Goal: Information Seeking & Learning: Find contact information

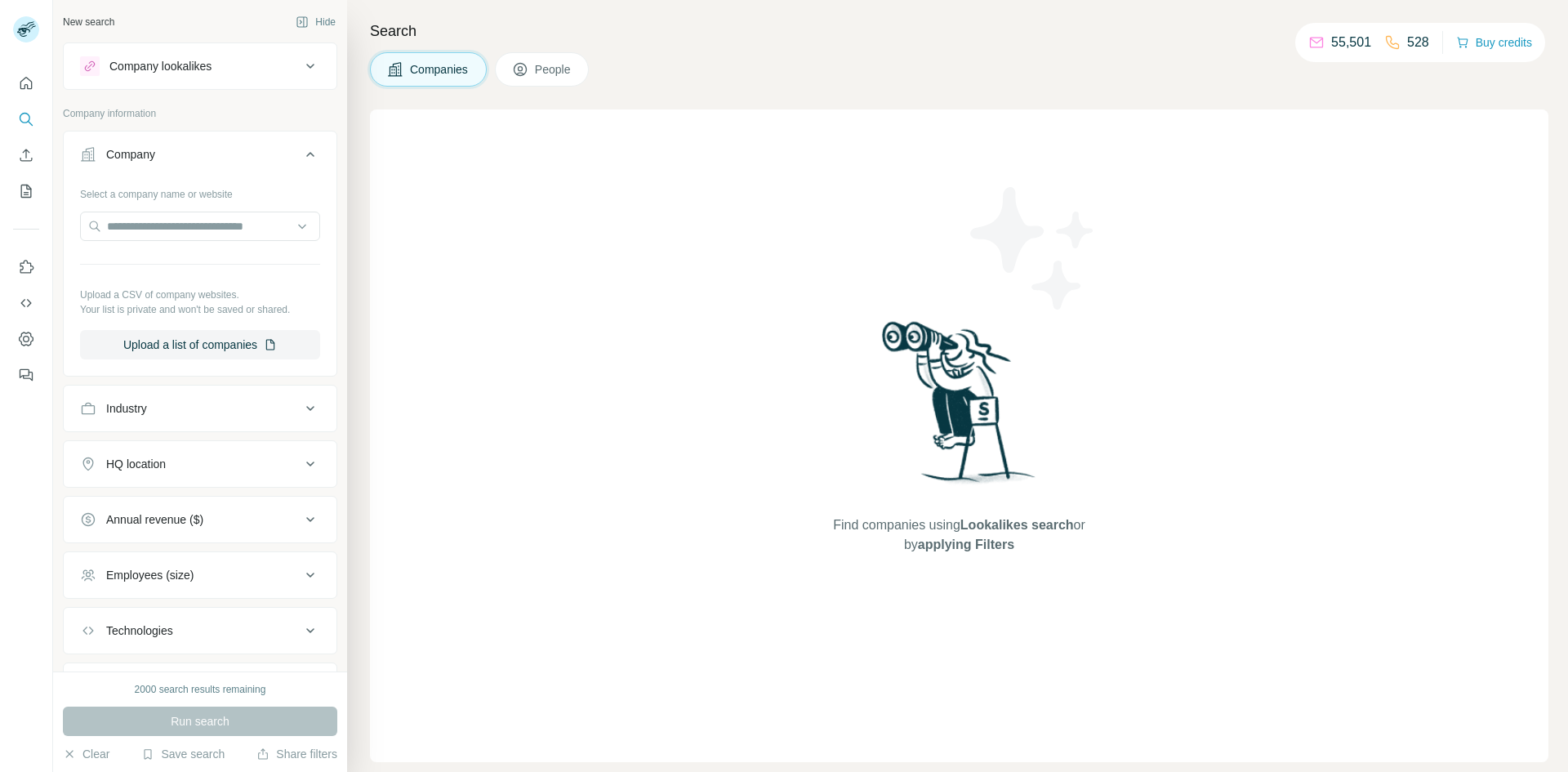
click at [269, 154] on div "Company" at bounding box center [190, 155] width 220 height 16
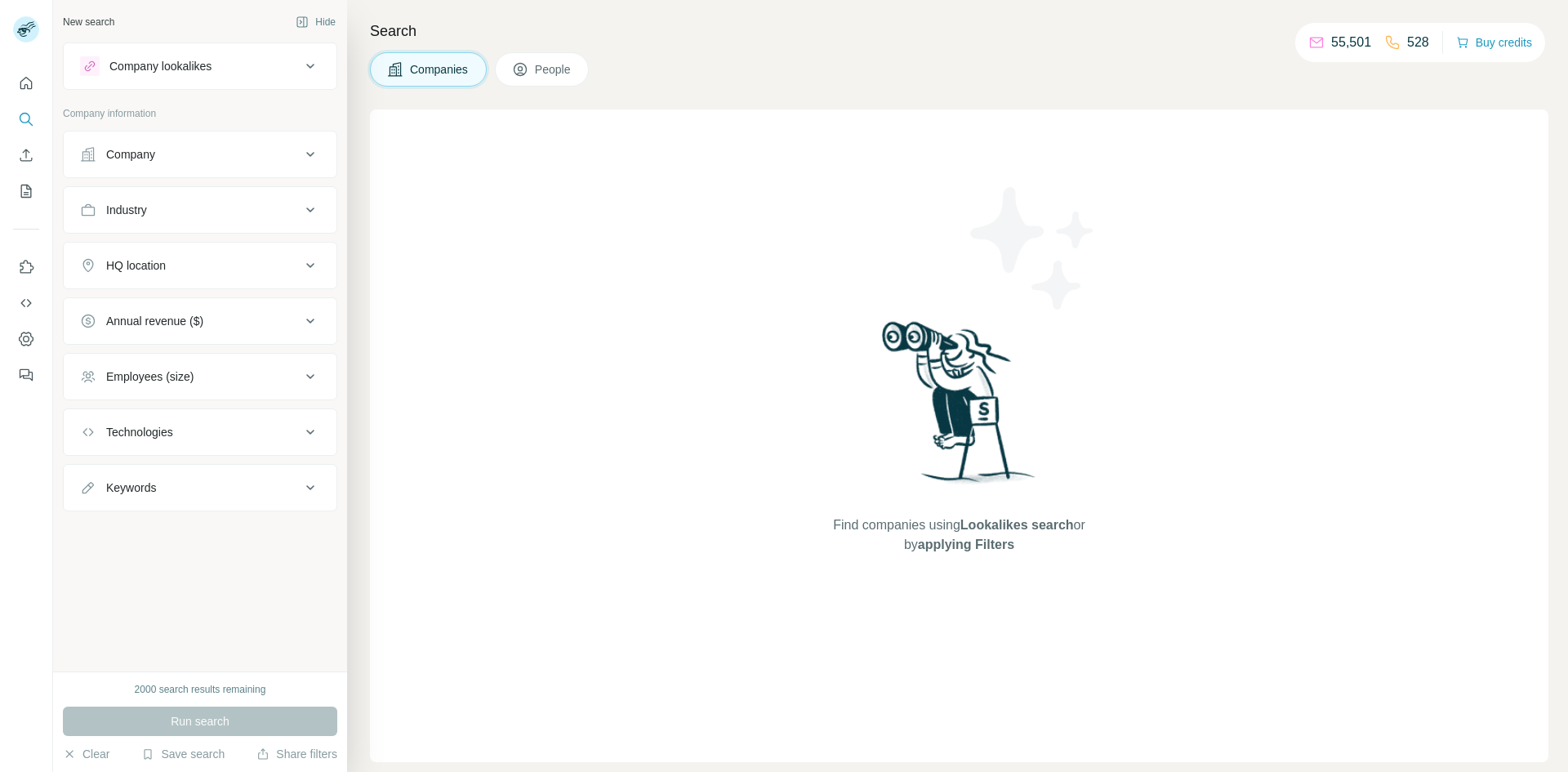
click at [312, 68] on icon at bounding box center [311, 67] width 20 height 20
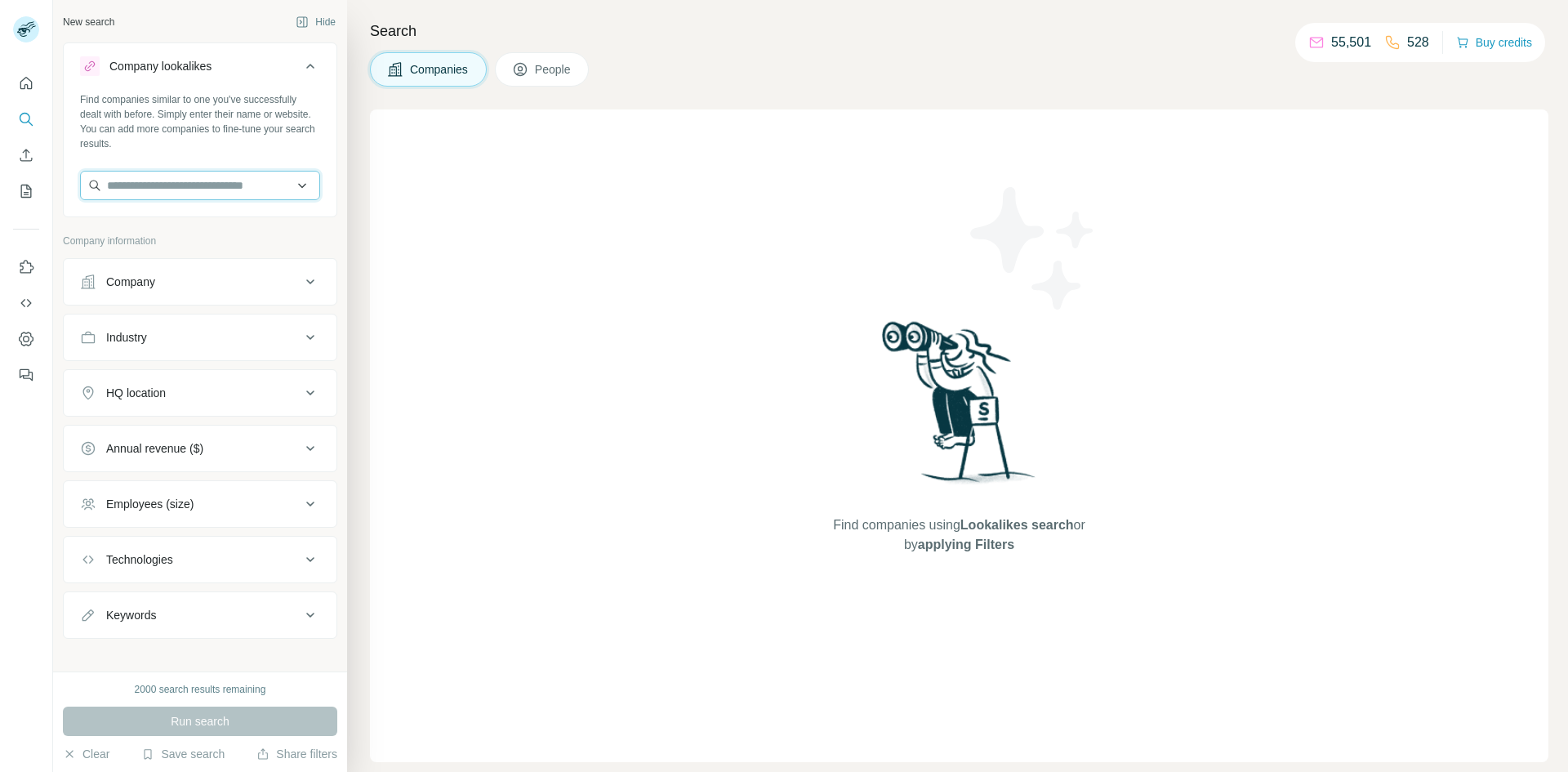
click at [215, 184] on input "text" at bounding box center [200, 186] width 240 height 30
paste input "**********"
type input "**********"
click at [303, 146] on div "Find companies similar to one you've successfully dealt with before. Simply ent…" at bounding box center [200, 122] width 240 height 59
click at [259, 182] on input "text" at bounding box center [200, 186] width 240 height 30
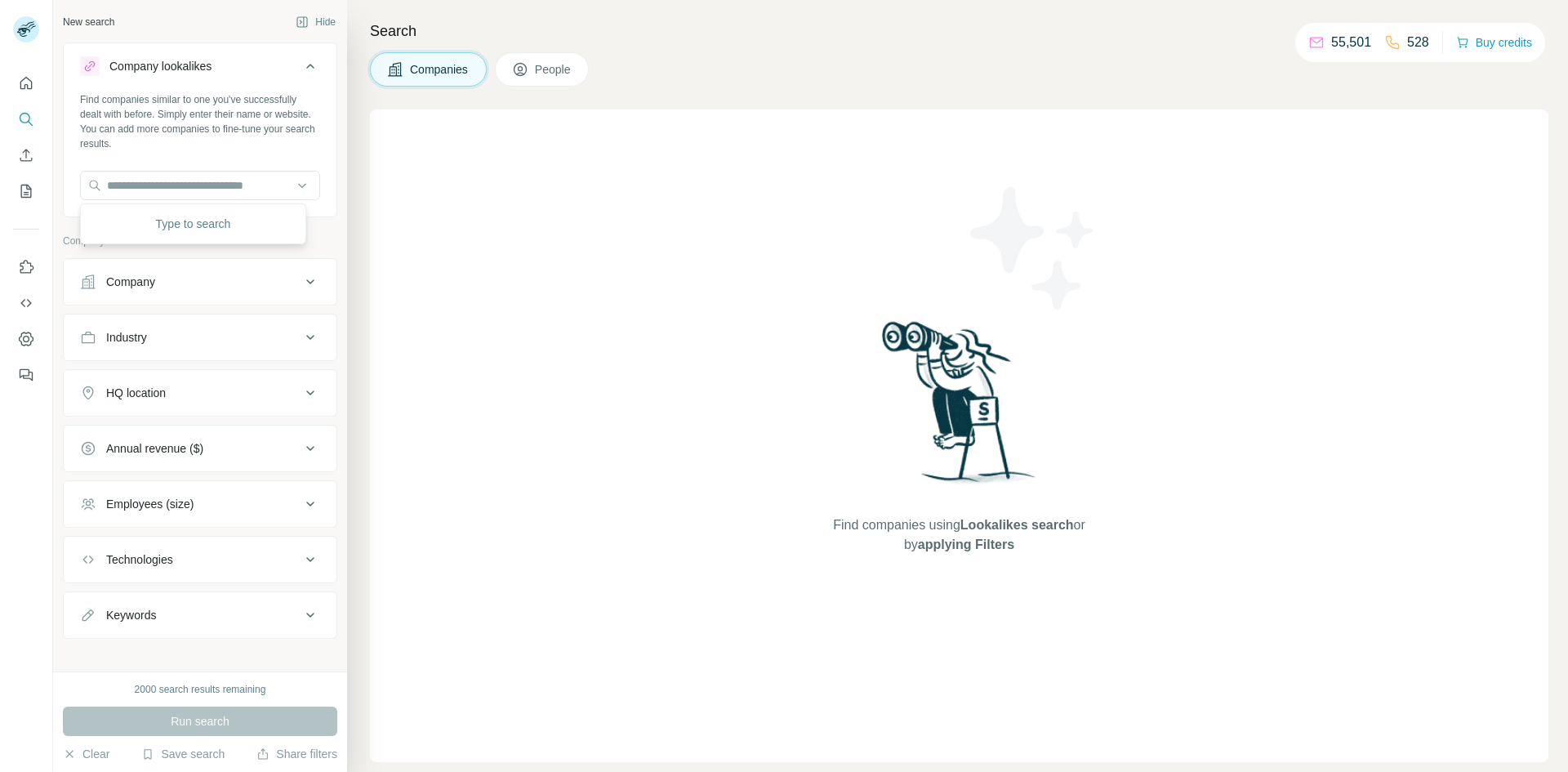
click at [301, 391] on icon at bounding box center [311, 393] width 20 height 20
click at [301, 400] on icon at bounding box center [311, 393] width 20 height 20
click at [301, 285] on icon at bounding box center [311, 282] width 20 height 20
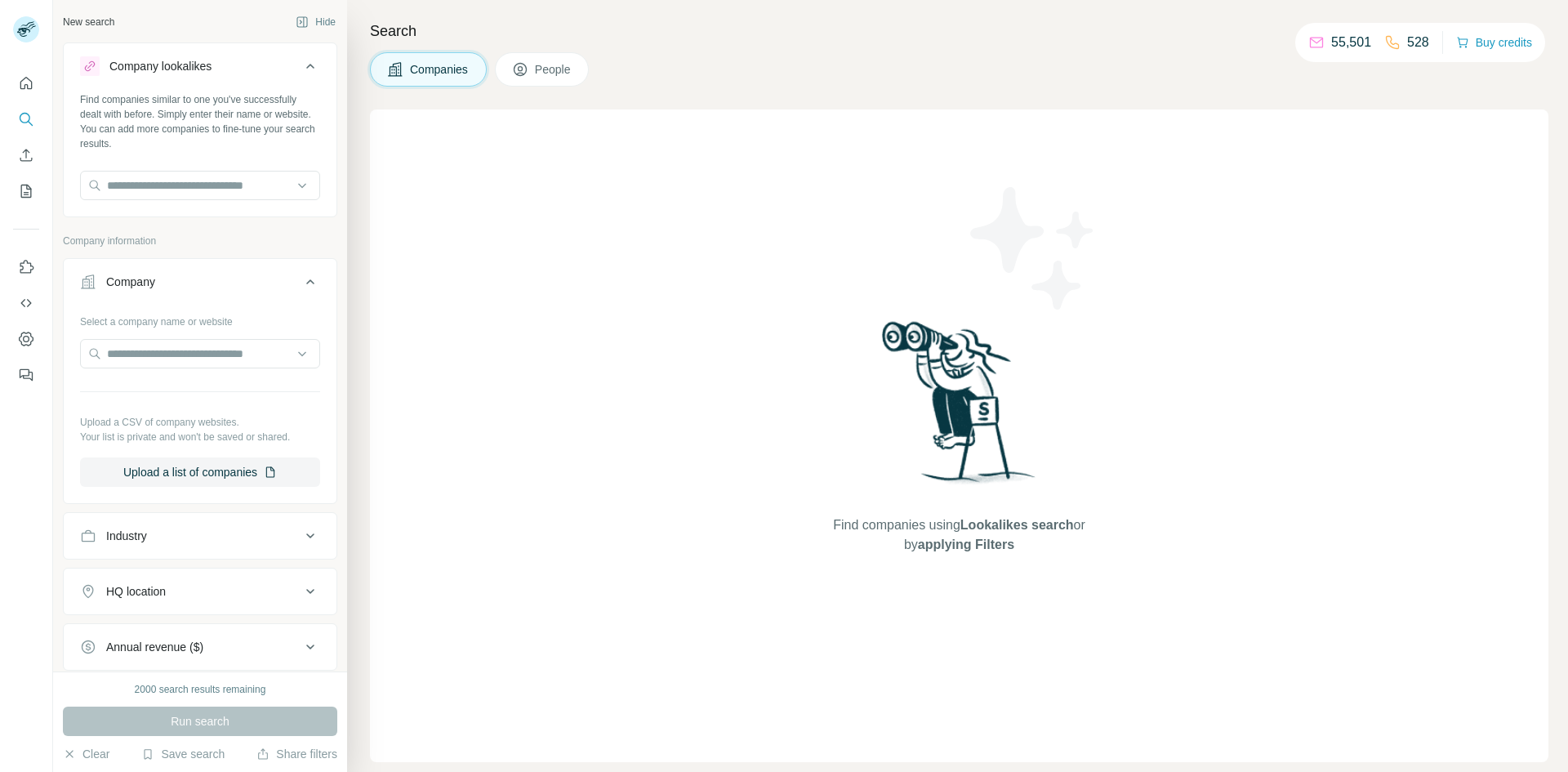
click at [301, 285] on icon at bounding box center [311, 282] width 20 height 20
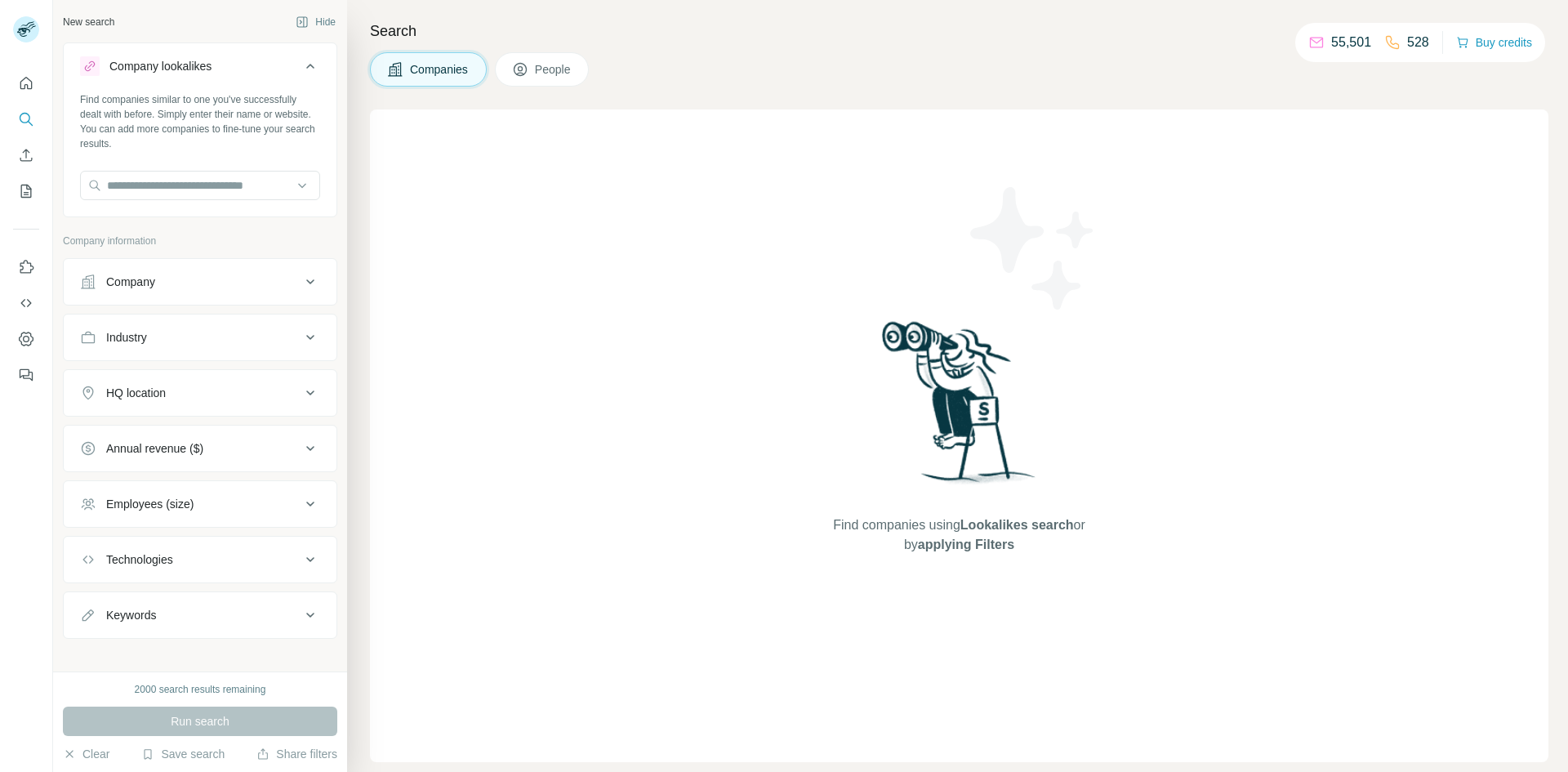
click at [301, 339] on icon at bounding box center [311, 337] width 20 height 20
click at [304, 335] on icon at bounding box center [311, 337] width 20 height 20
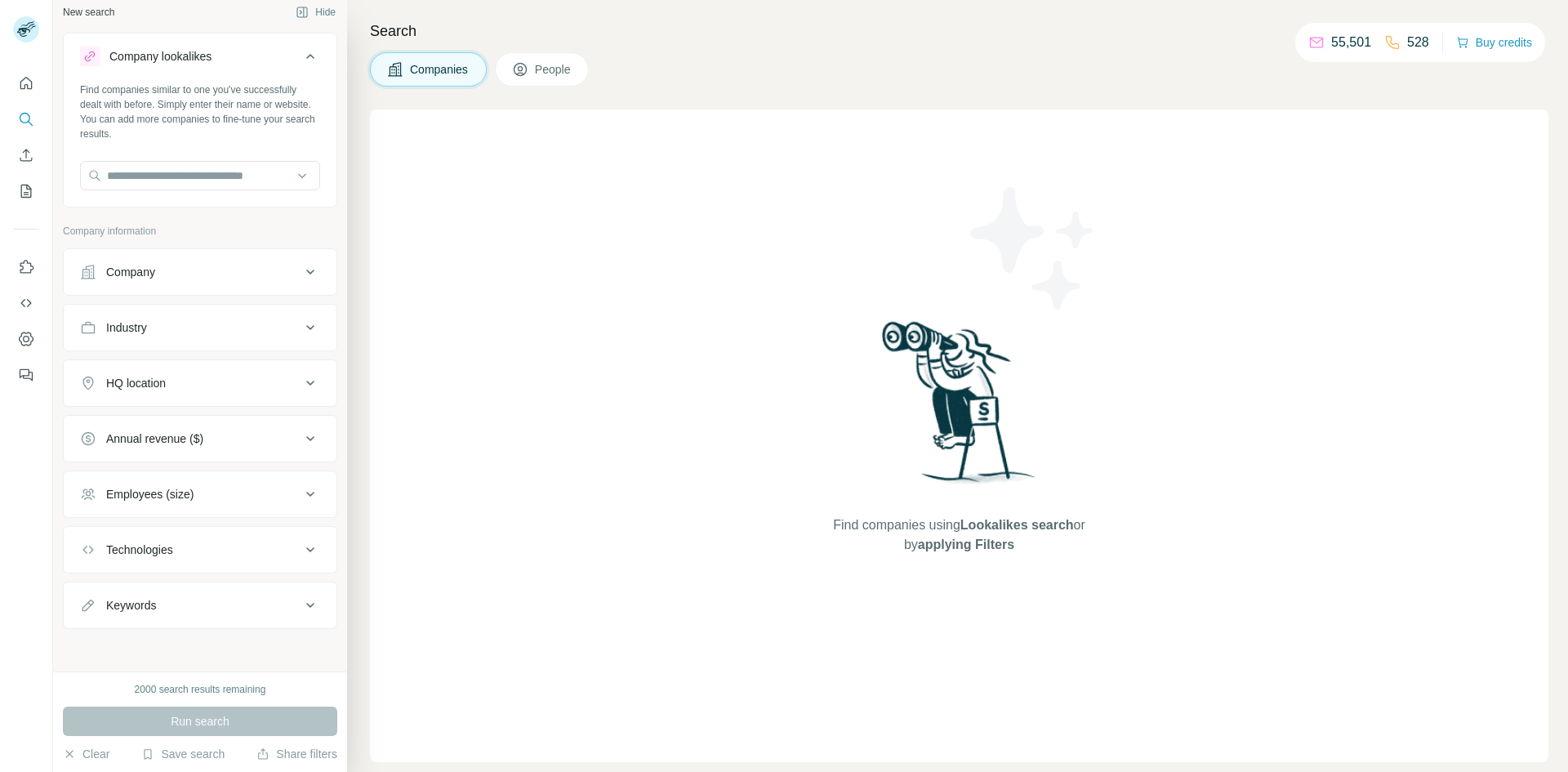
scroll to position [13, 0]
click at [280, 541] on div "Technologies" at bounding box center [190, 547] width 220 height 16
click at [284, 543] on div "Technologies" at bounding box center [190, 547] width 220 height 16
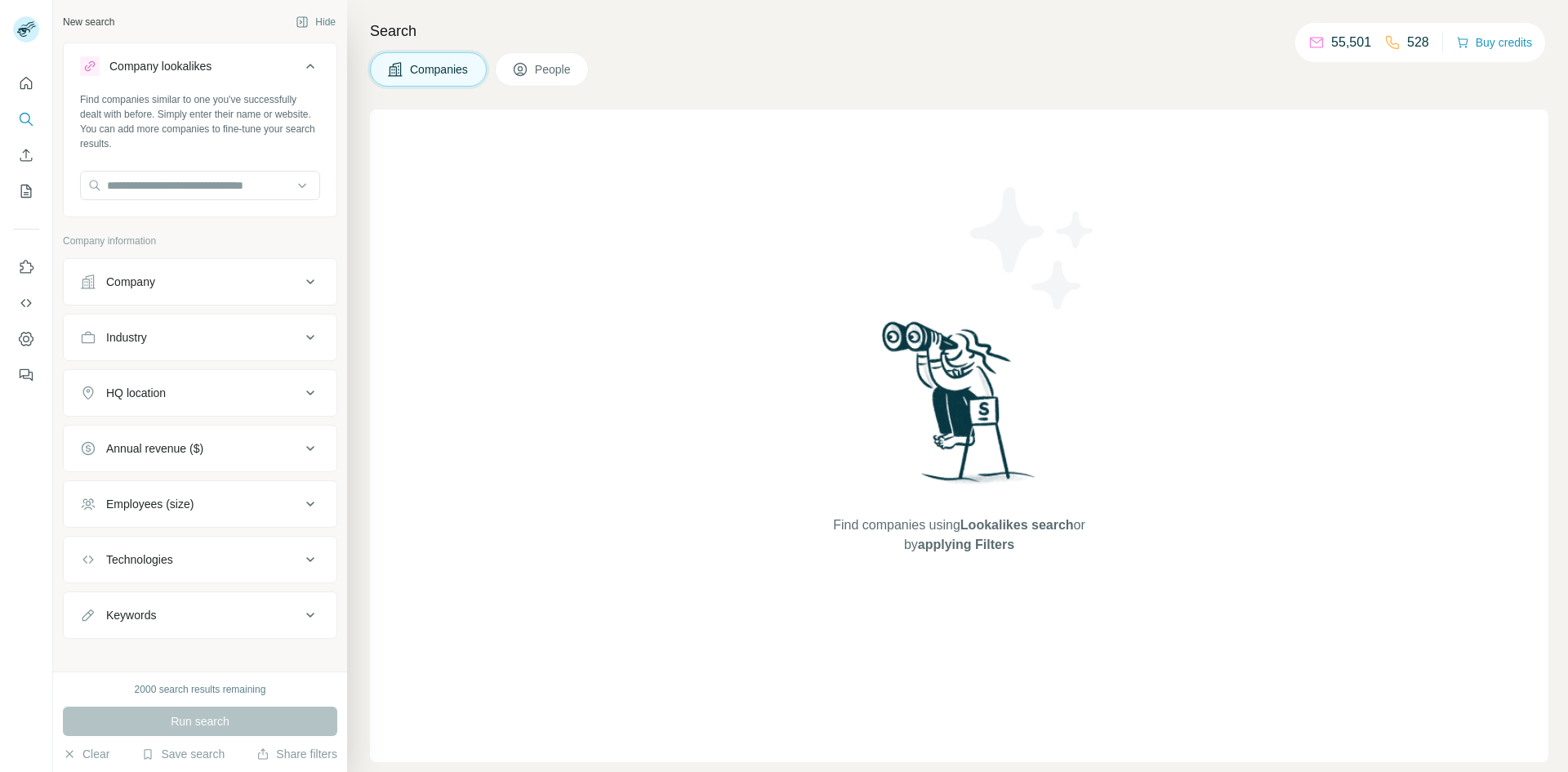
click at [306, 66] on icon at bounding box center [310, 66] width 8 height 5
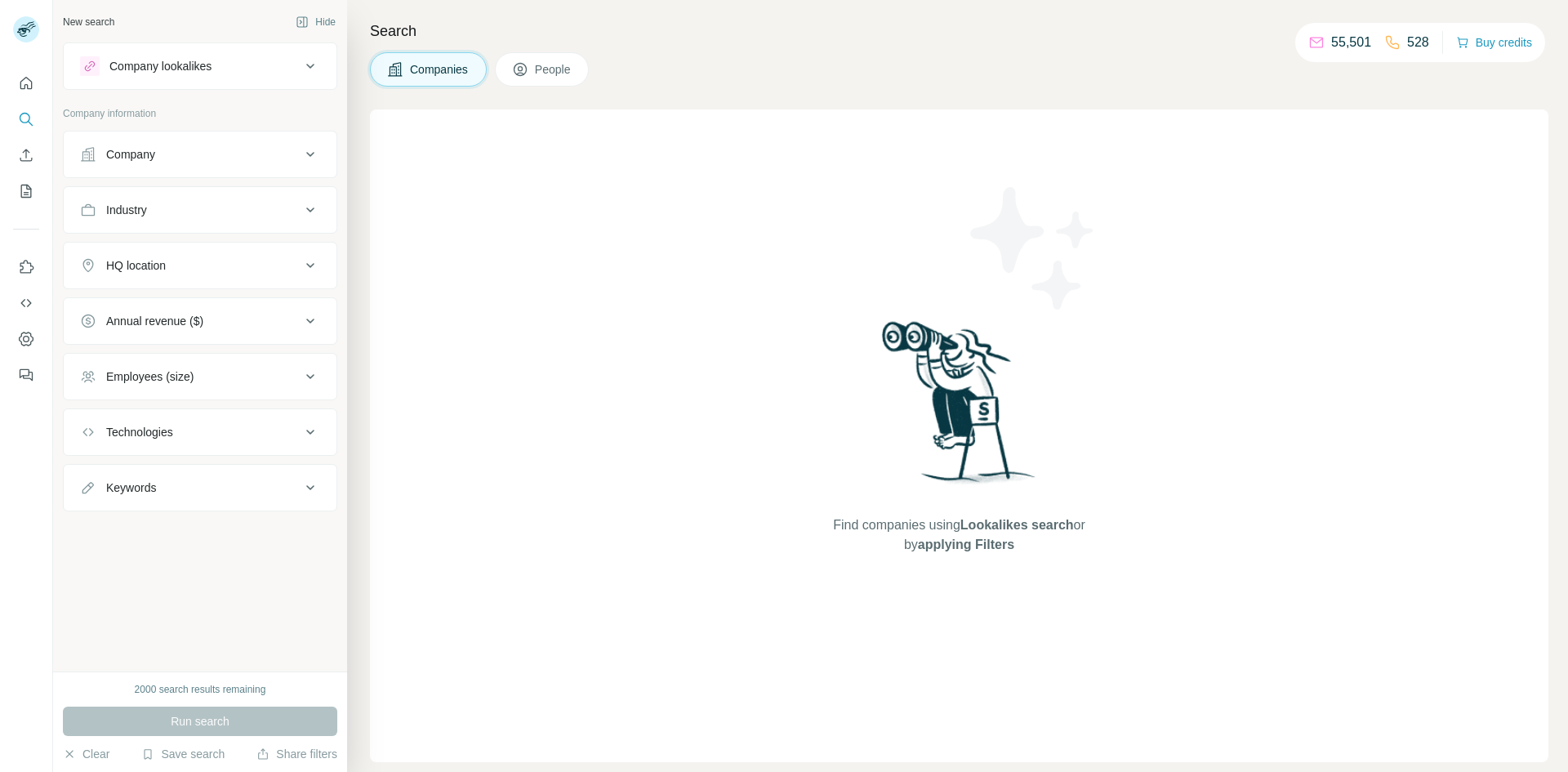
click at [571, 76] on span "People" at bounding box center [554, 69] width 38 height 16
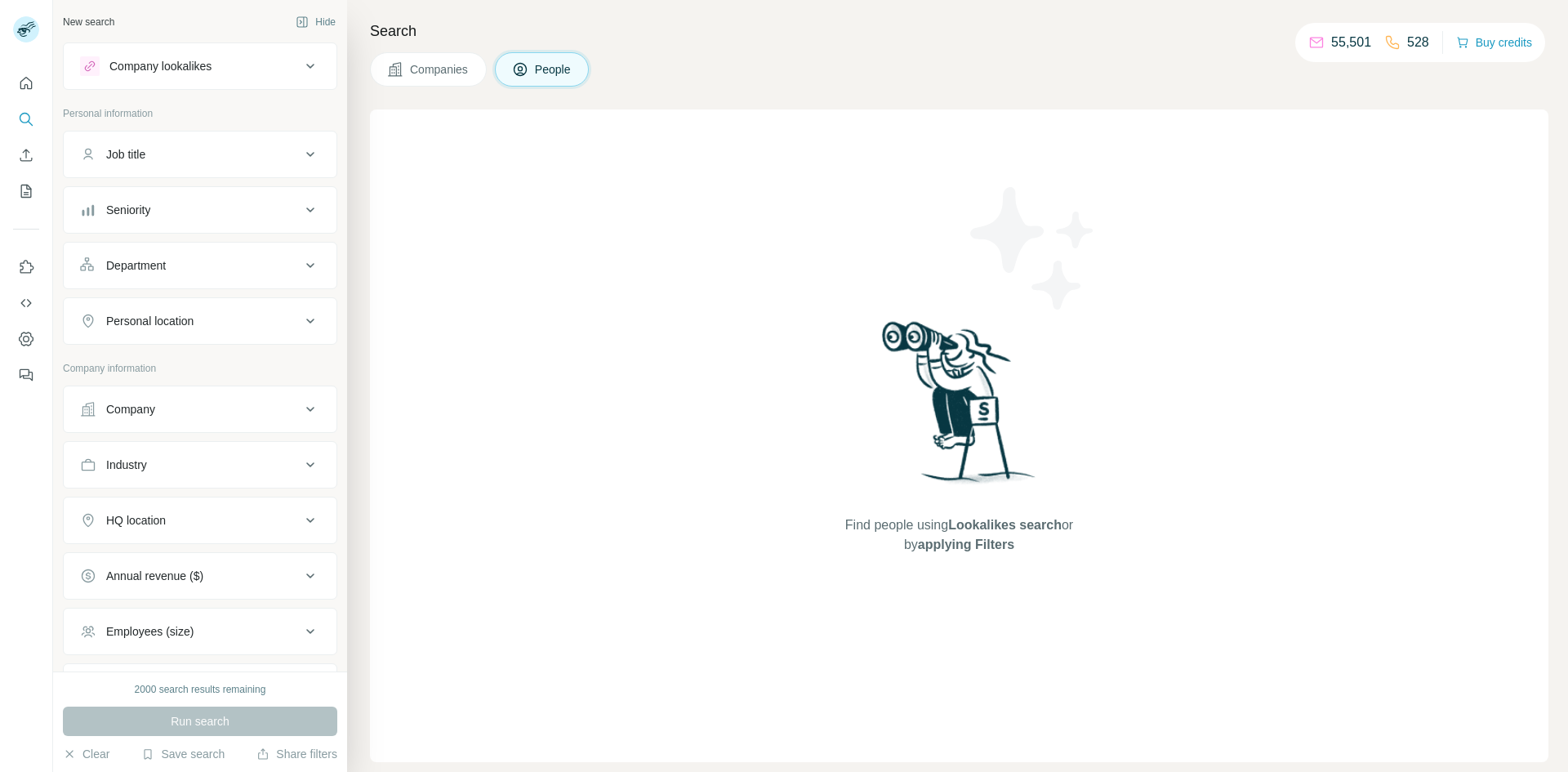
scroll to position [258, 0]
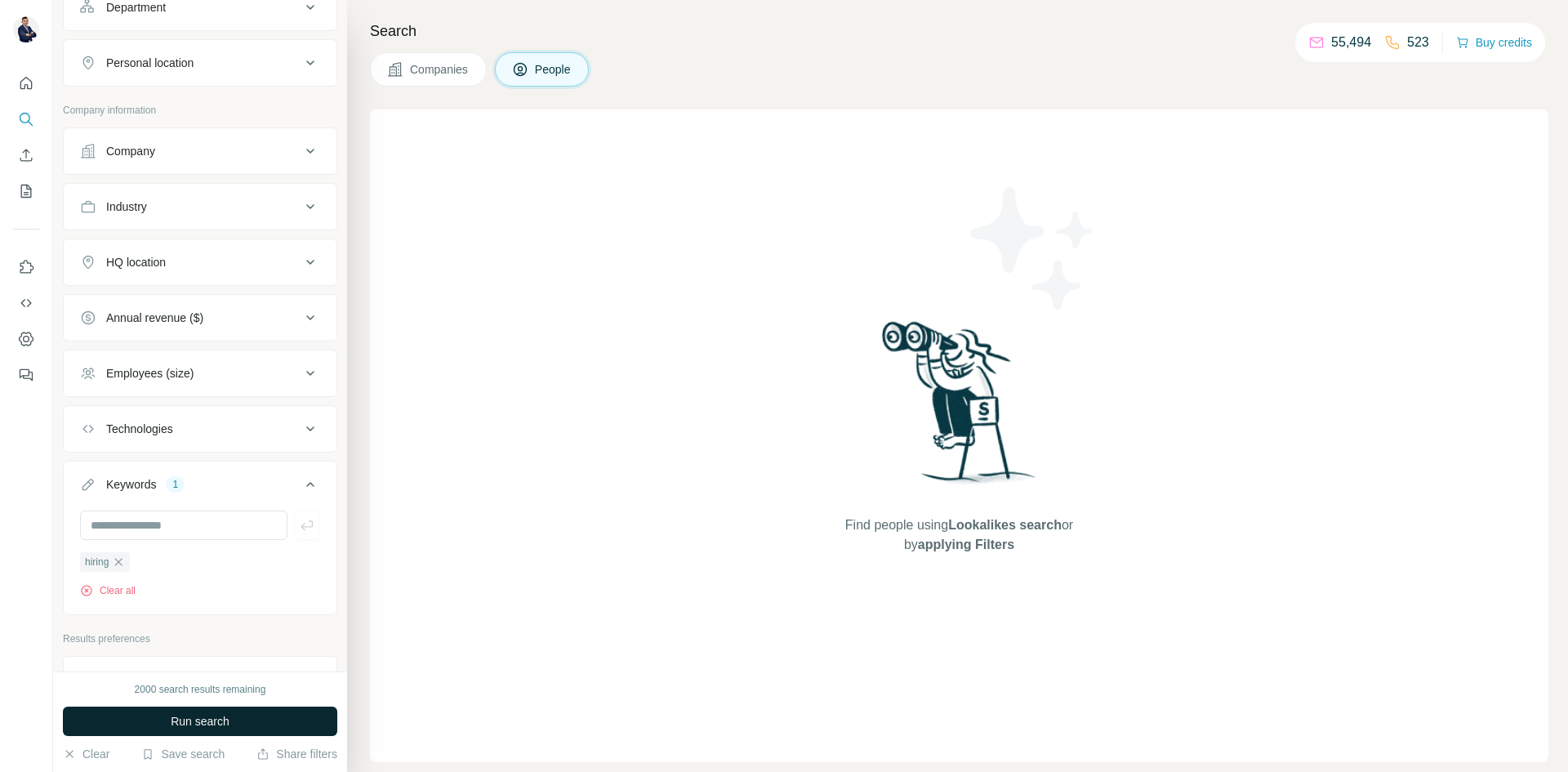
click at [226, 720] on span "Run search" at bounding box center [201, 721] width 59 height 16
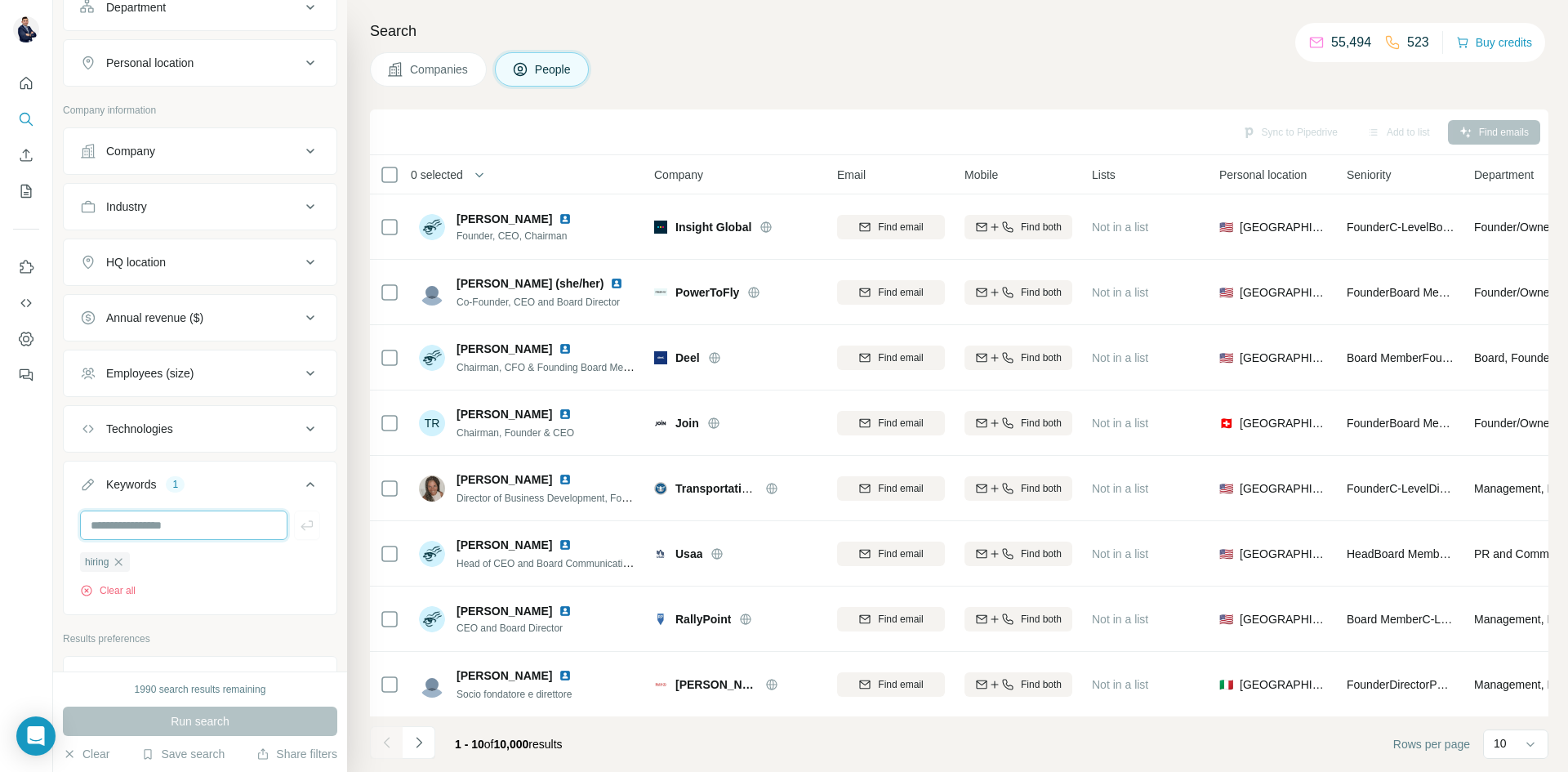
click at [159, 529] on input "text" at bounding box center [183, 525] width 207 height 30
type input "**********"
click at [217, 714] on span "Run search" at bounding box center [201, 721] width 59 height 16
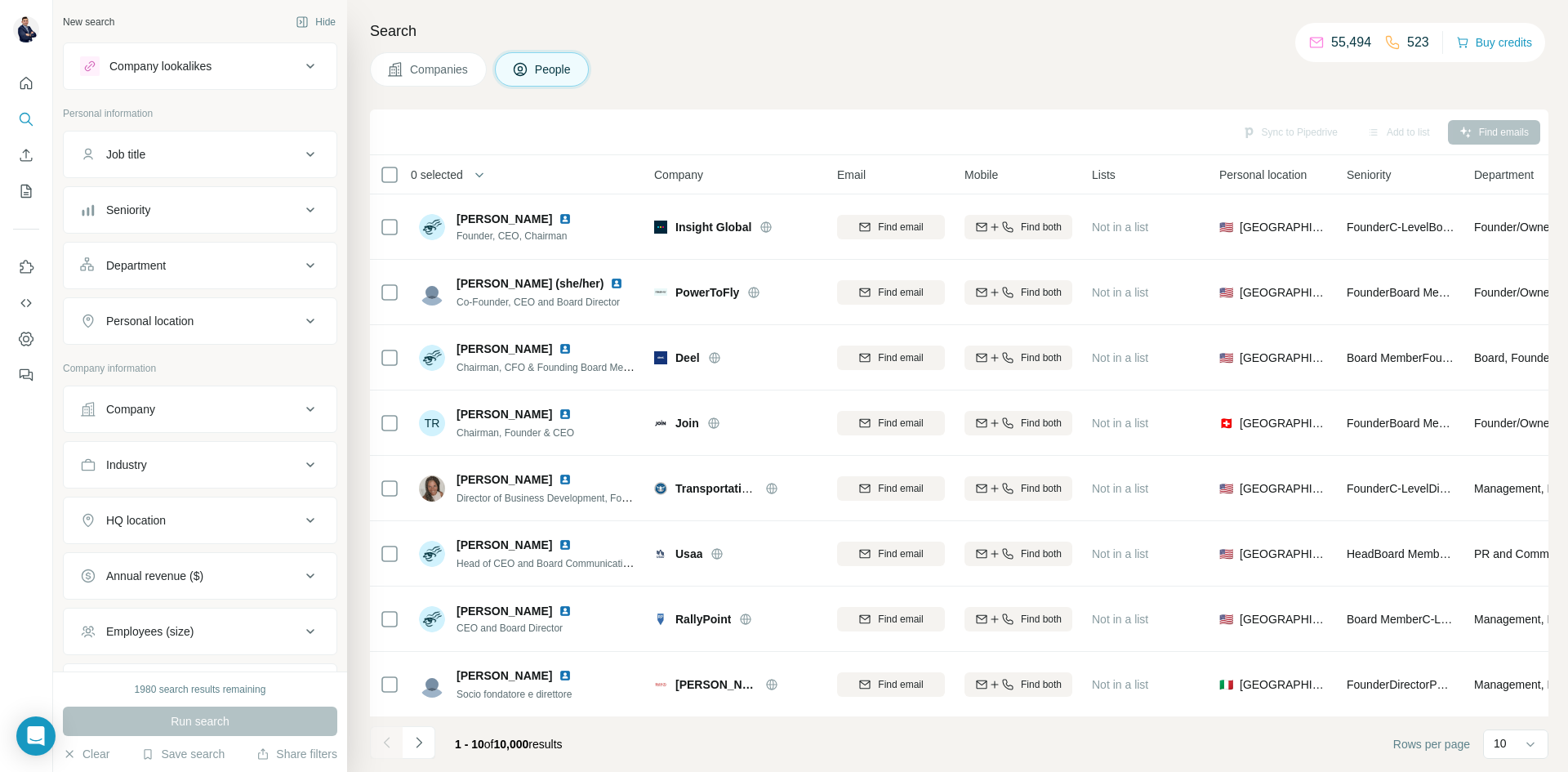
click at [268, 319] on div "Personal location" at bounding box center [190, 321] width 220 height 16
click at [206, 361] on input "text" at bounding box center [200, 362] width 240 height 30
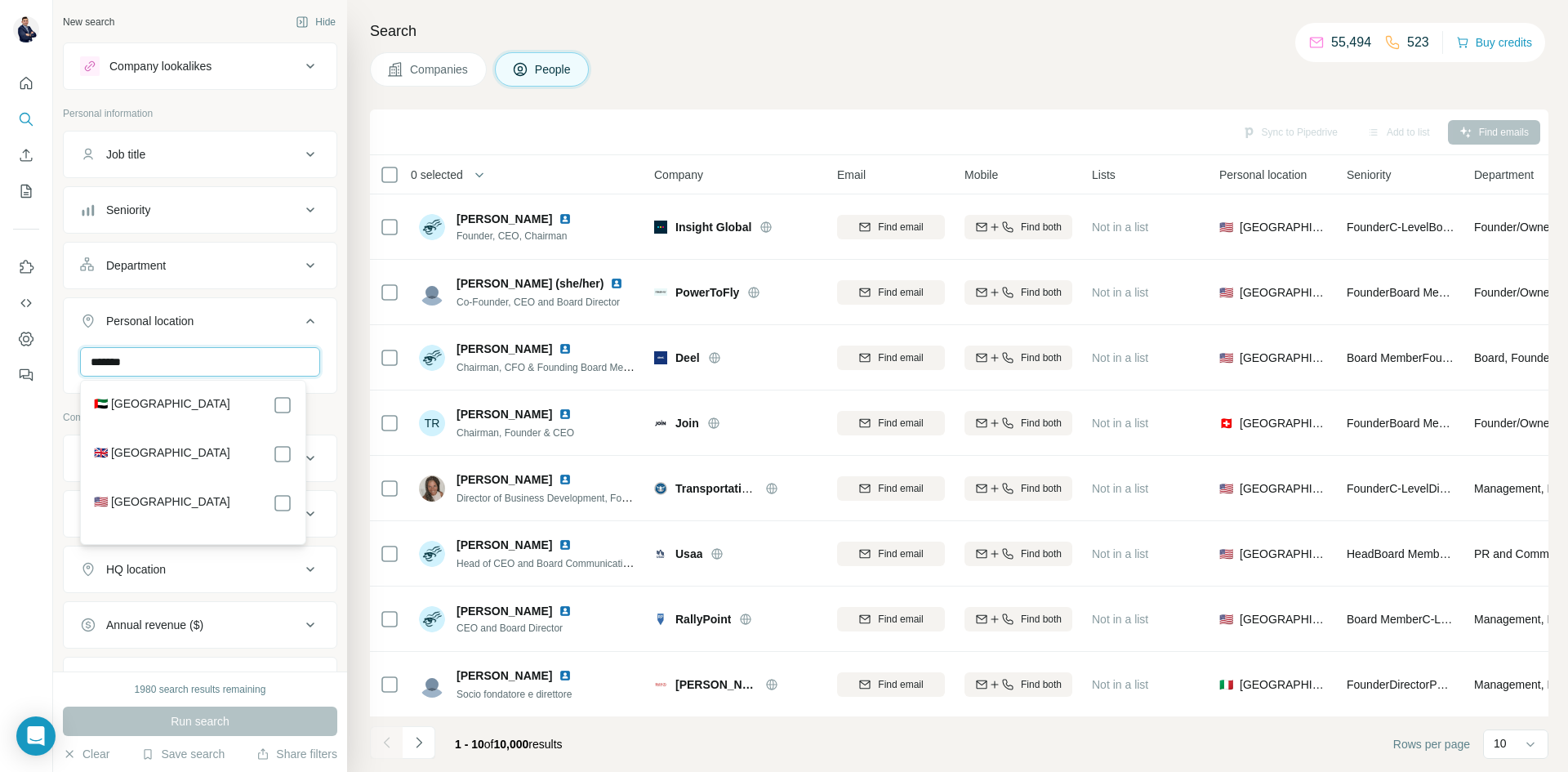
type input "******"
click at [185, 403] on label "🇦🇪 [GEOGRAPHIC_DATA]" at bounding box center [162, 405] width 136 height 20
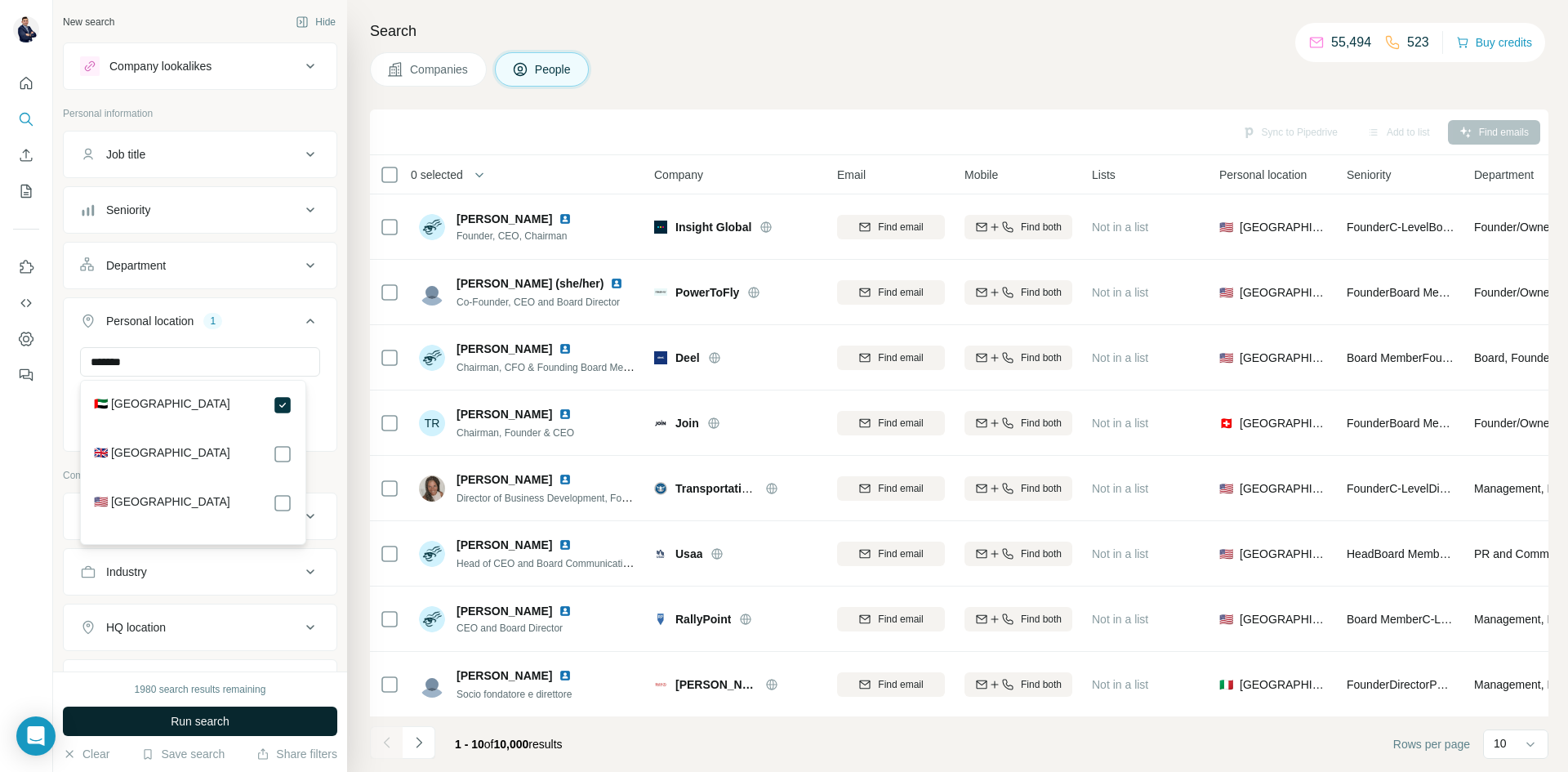
click at [215, 718] on span "Run search" at bounding box center [201, 721] width 59 height 16
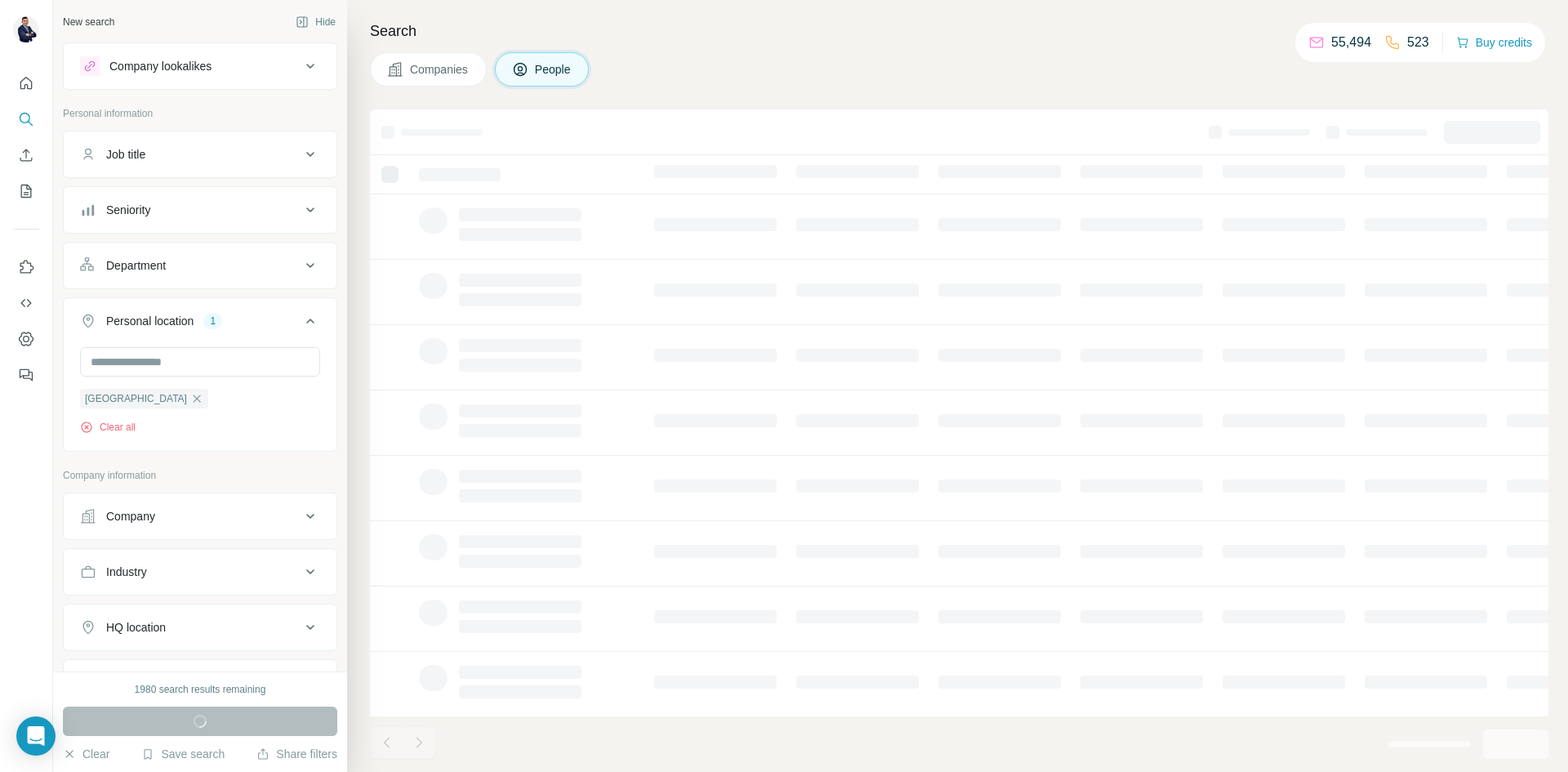
click at [301, 325] on icon at bounding box center [311, 321] width 20 height 20
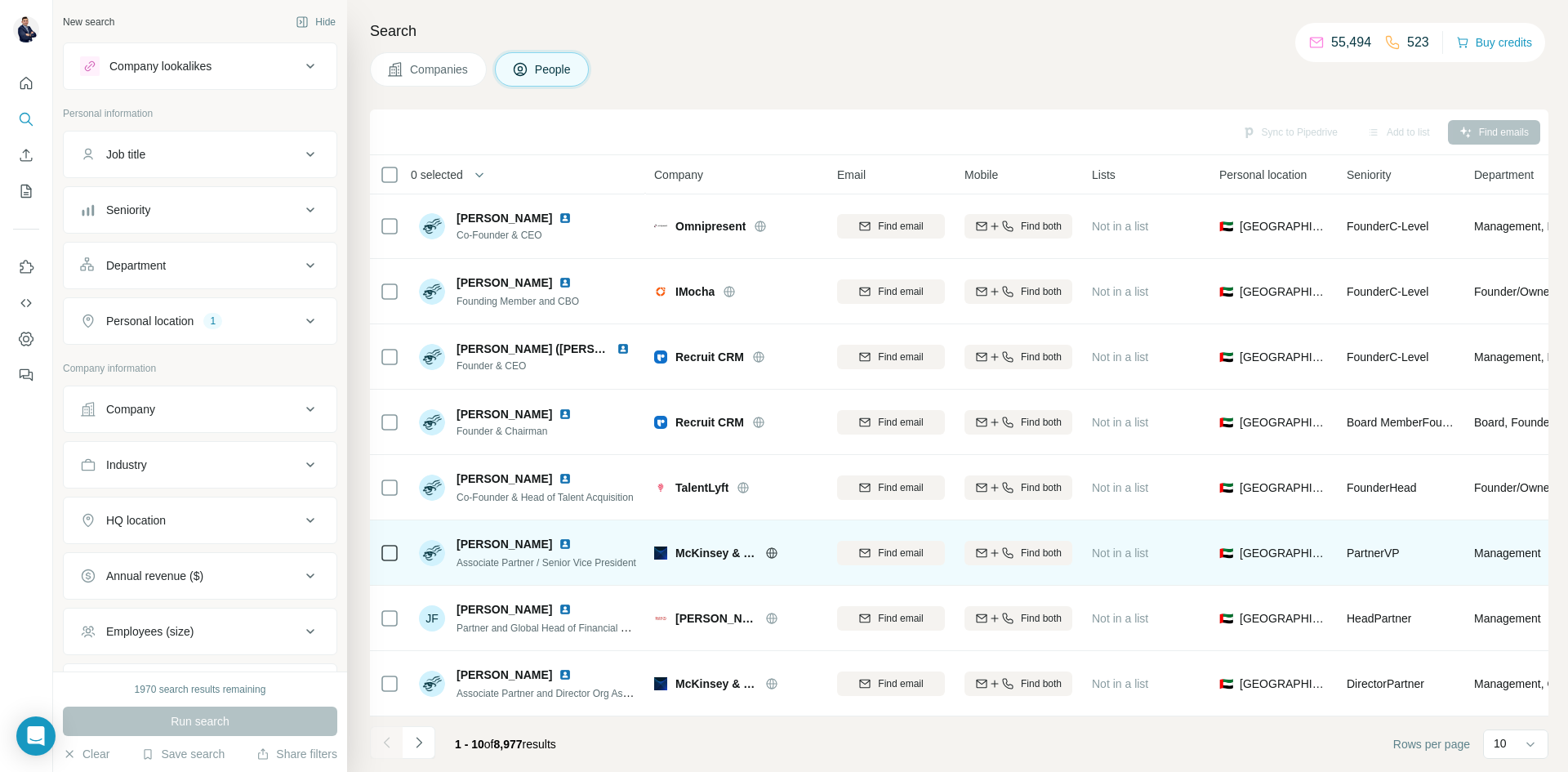
scroll to position [141, 0]
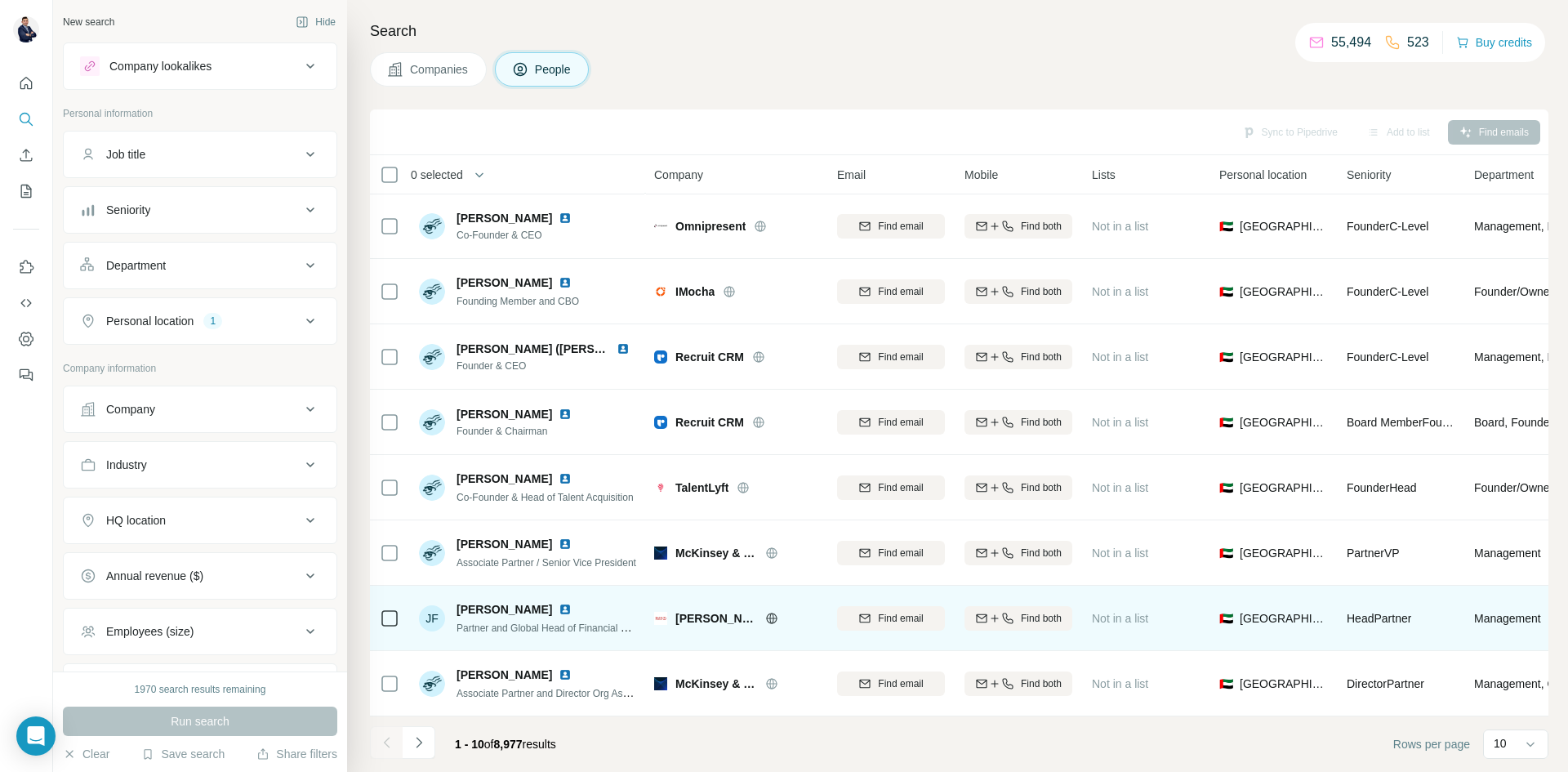
click at [501, 605] on span "Julien Faye" at bounding box center [504, 609] width 95 height 16
drag, startPoint x: 523, startPoint y: 599, endPoint x: 456, endPoint y: 606, distance: 67.4
click at [456, 606] on div "Julien Faye" at bounding box center [546, 609] width 180 height 16
copy span "Julien Faye"
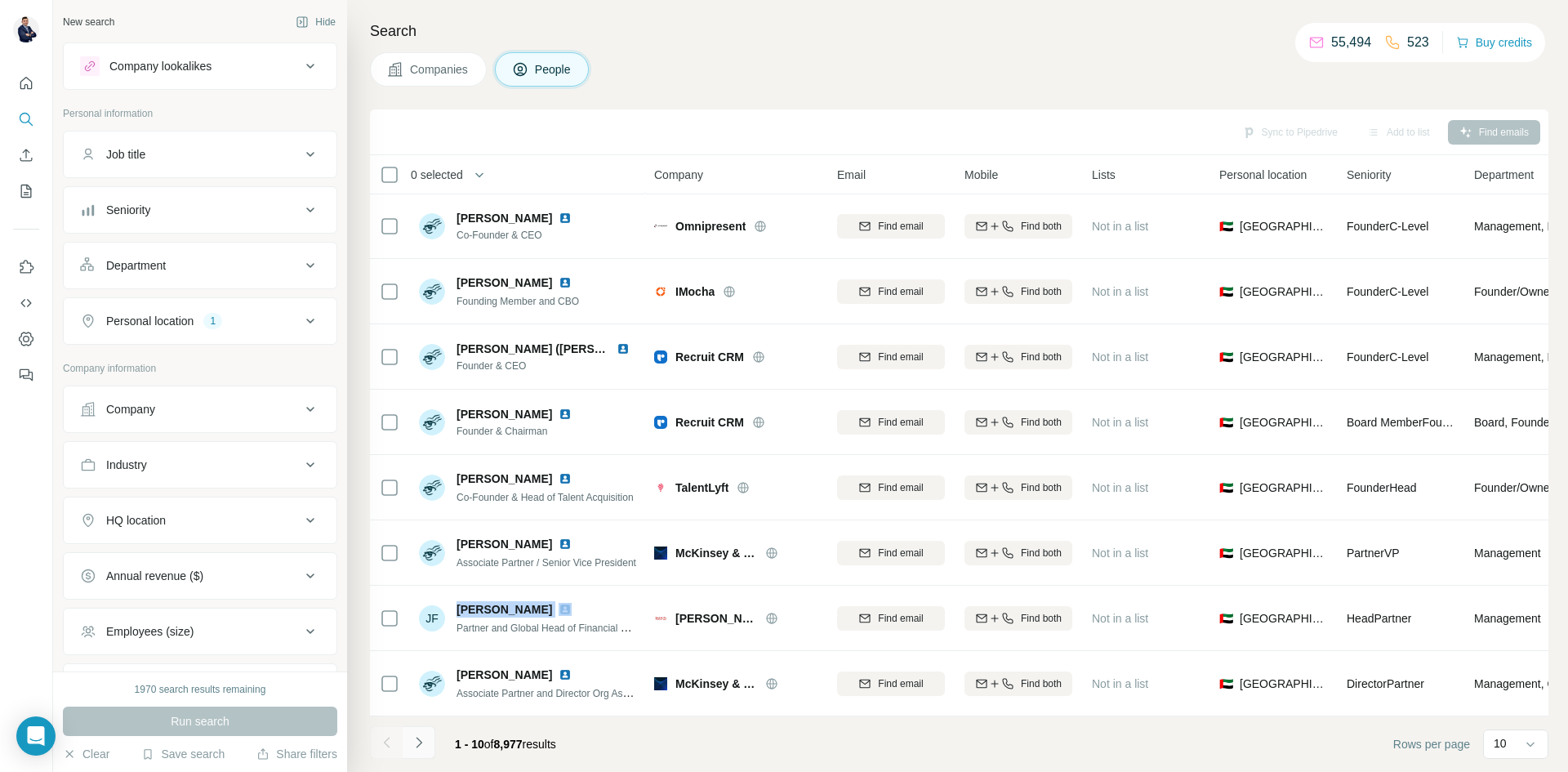
click at [423, 737] on icon "Navigate to next page" at bounding box center [419, 742] width 16 height 16
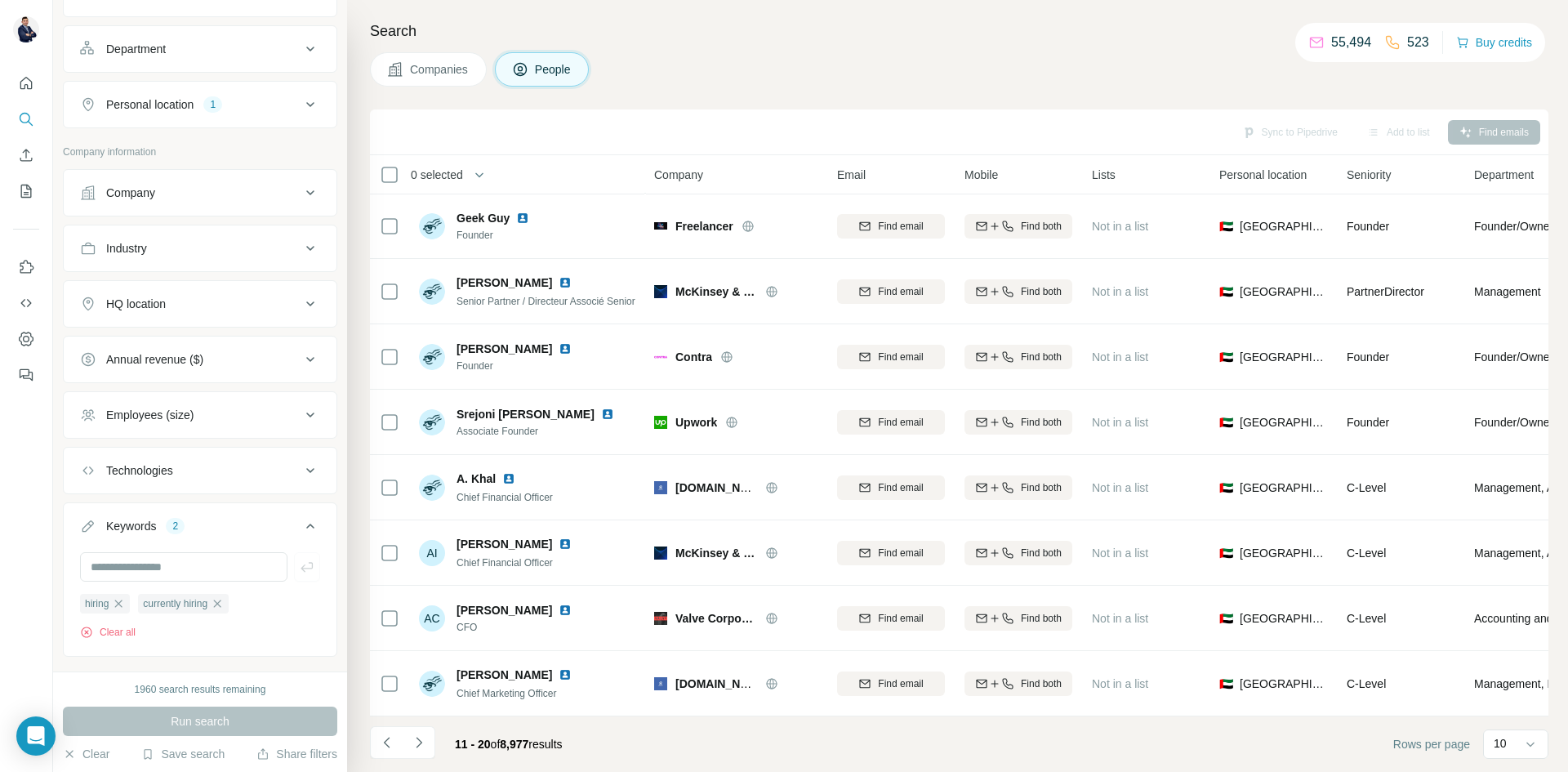
scroll to position [0, 0]
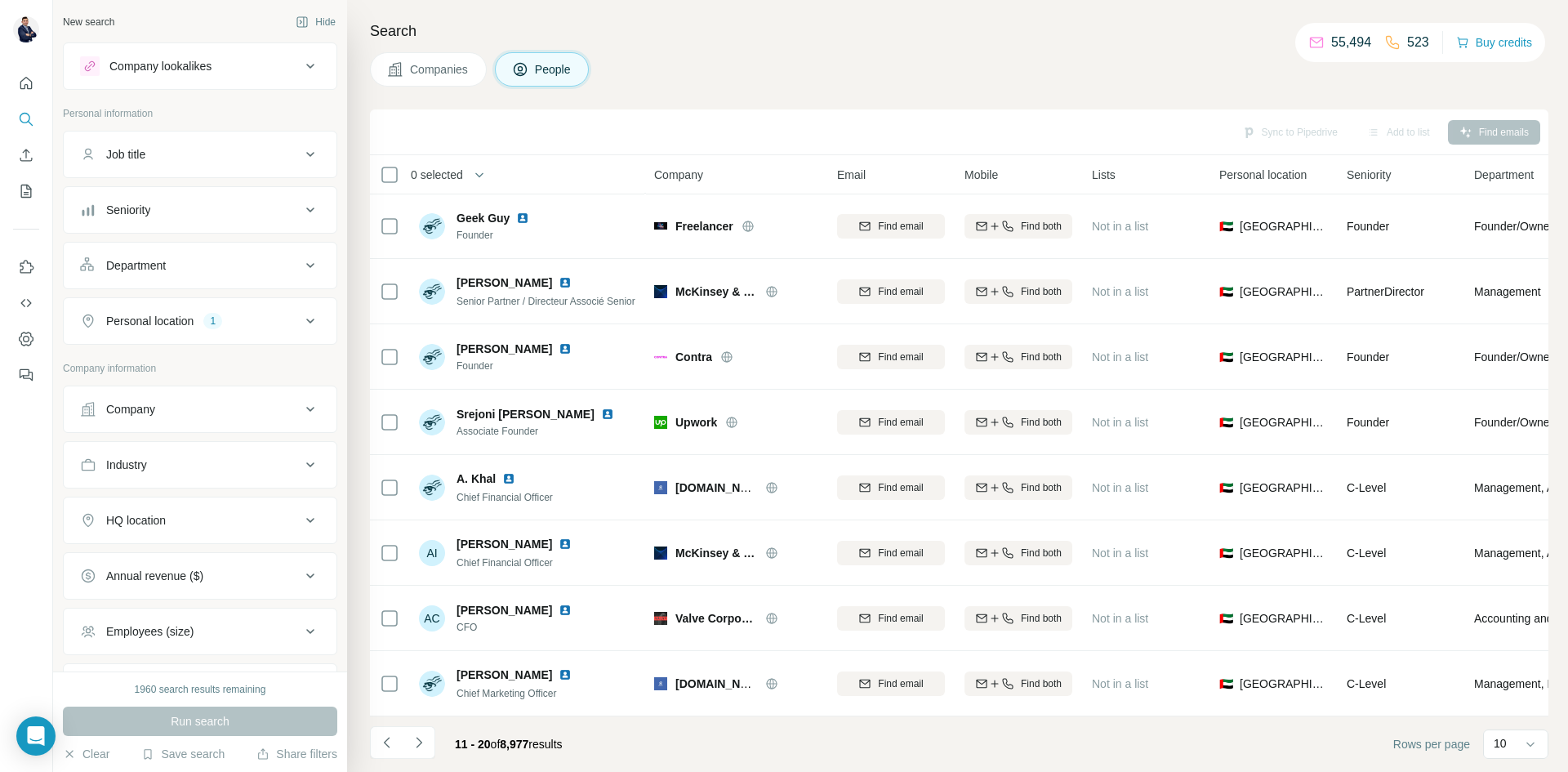
click at [289, 164] on button "Job title" at bounding box center [200, 155] width 273 height 39
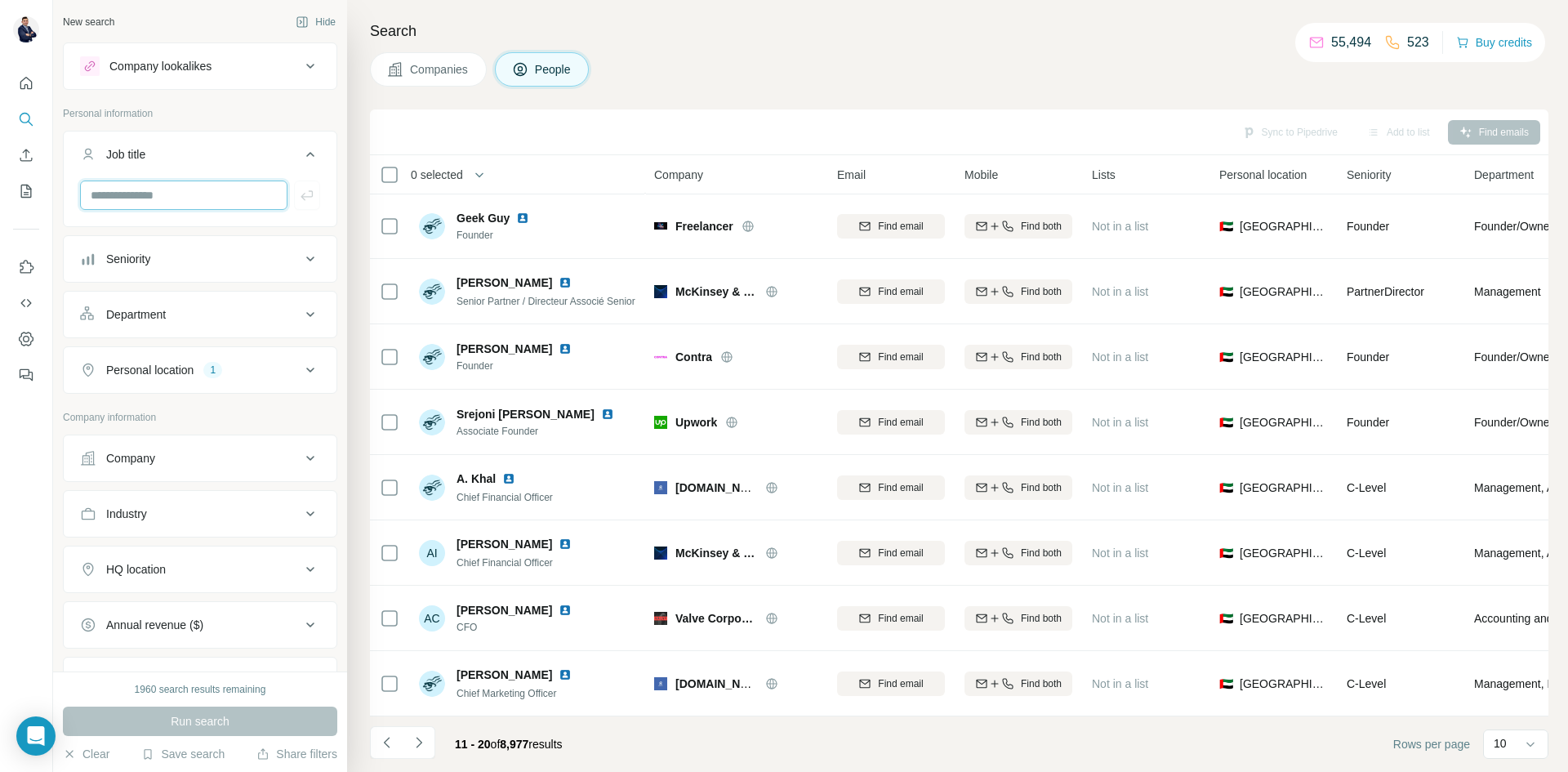
click at [173, 196] on input "text" at bounding box center [183, 196] width 207 height 30
type input "*******"
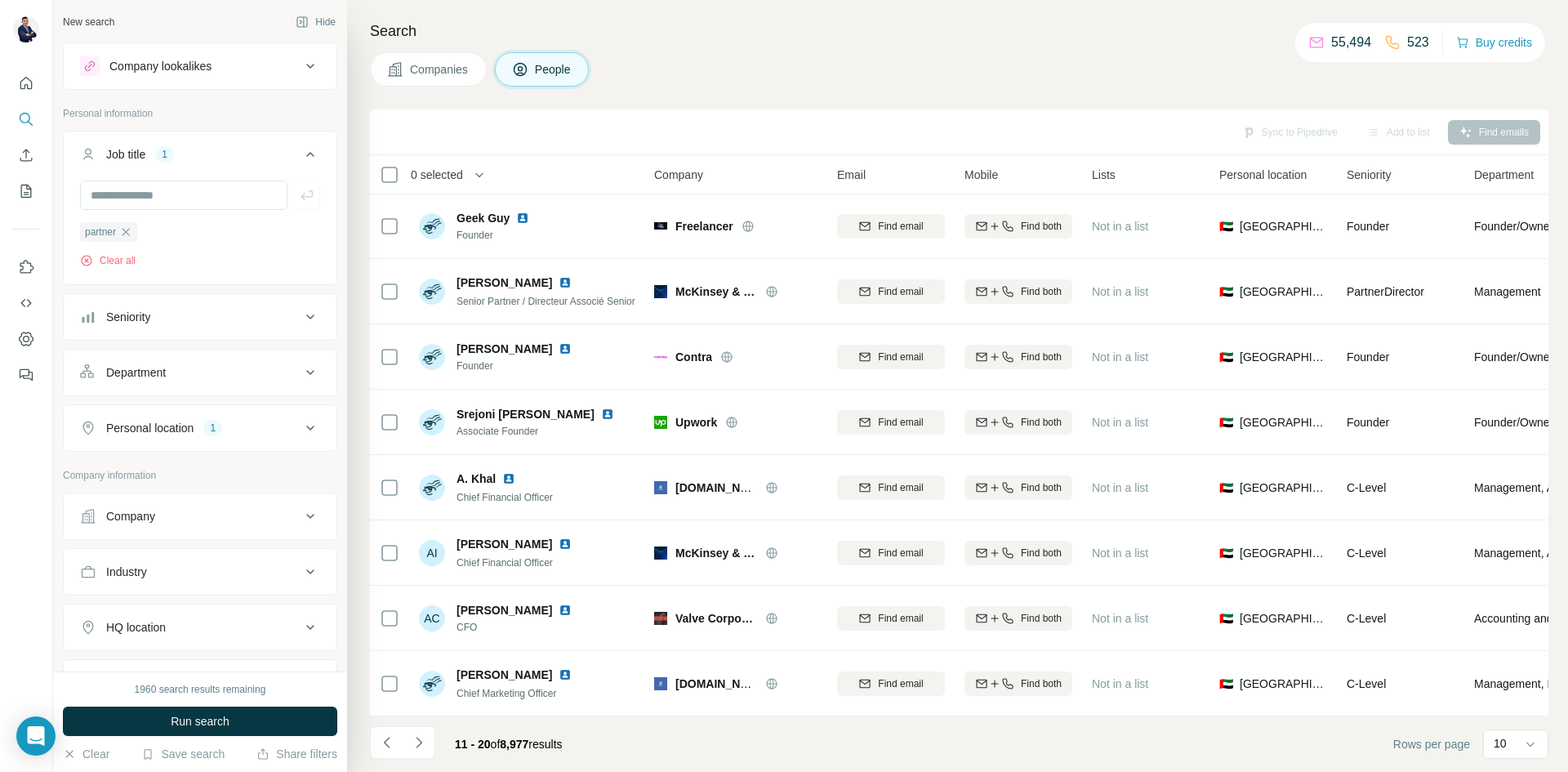
click at [217, 715] on span "Run search" at bounding box center [201, 721] width 59 height 16
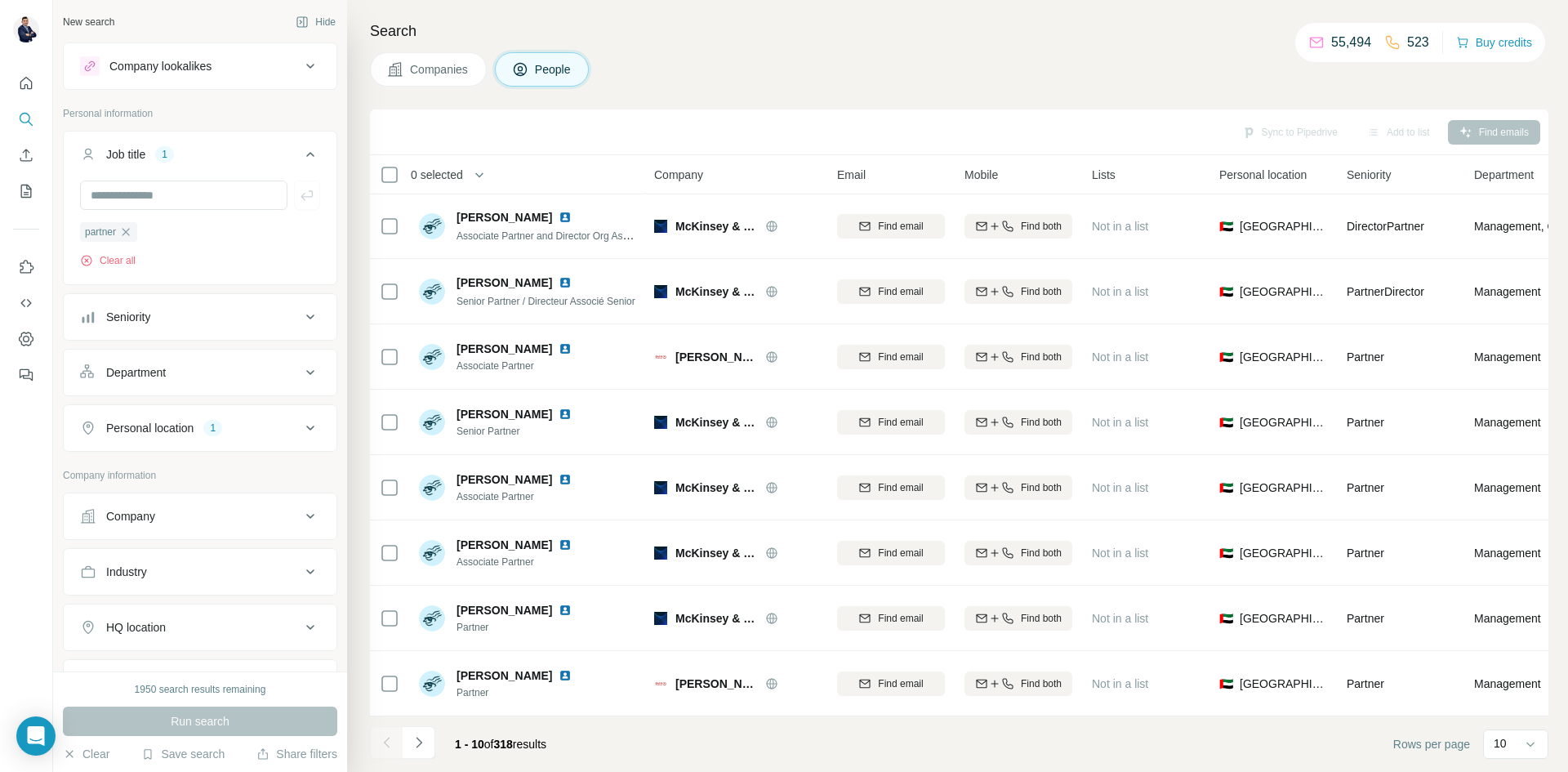
click at [132, 231] on icon "button" at bounding box center [126, 232] width 13 height 13
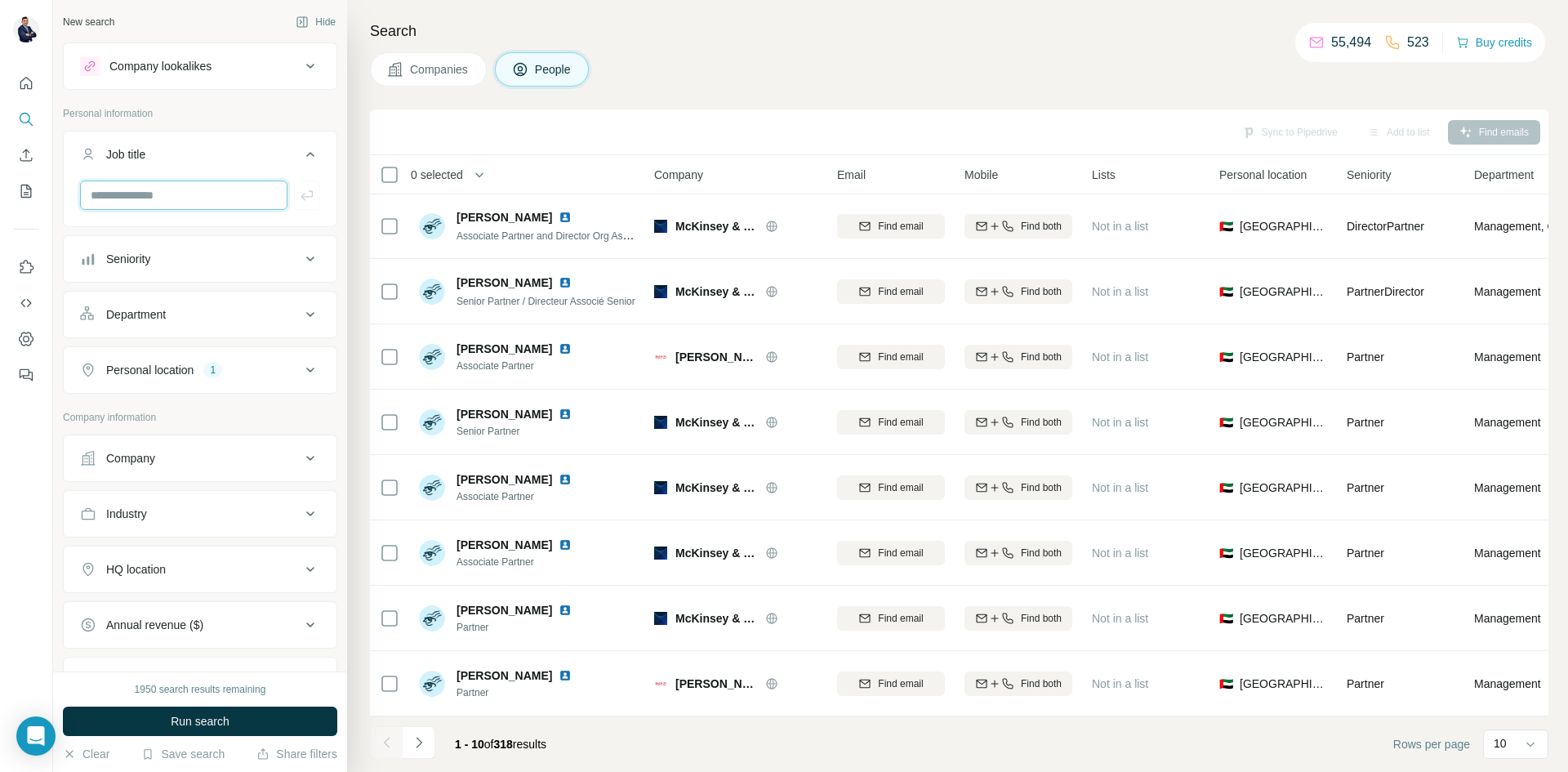
click at [151, 203] on input "text" at bounding box center [183, 196] width 207 height 30
type input "**********"
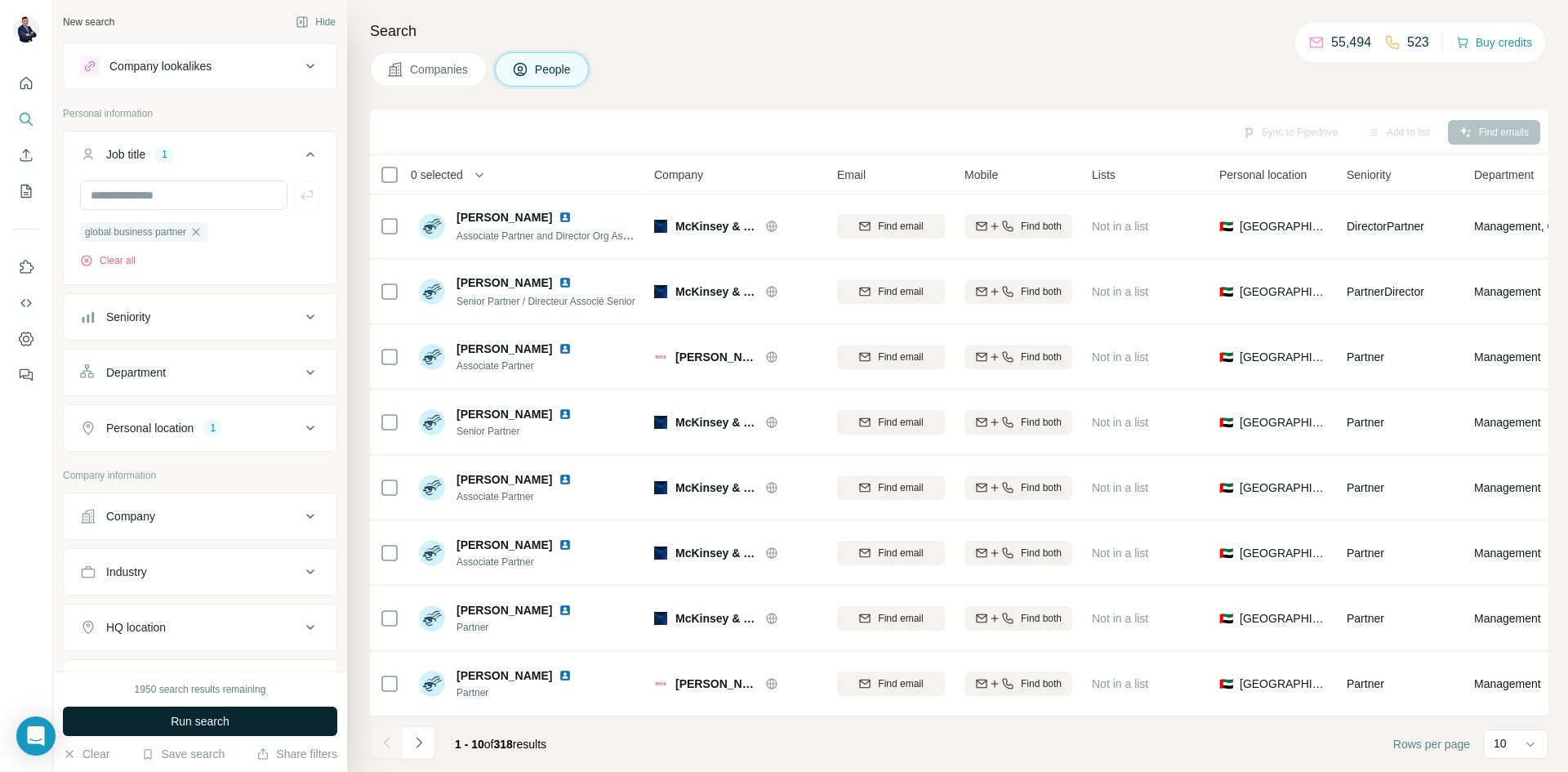
click at [219, 715] on span "Run search" at bounding box center [201, 721] width 59 height 16
click at [202, 231] on icon "button" at bounding box center [196, 232] width 13 height 13
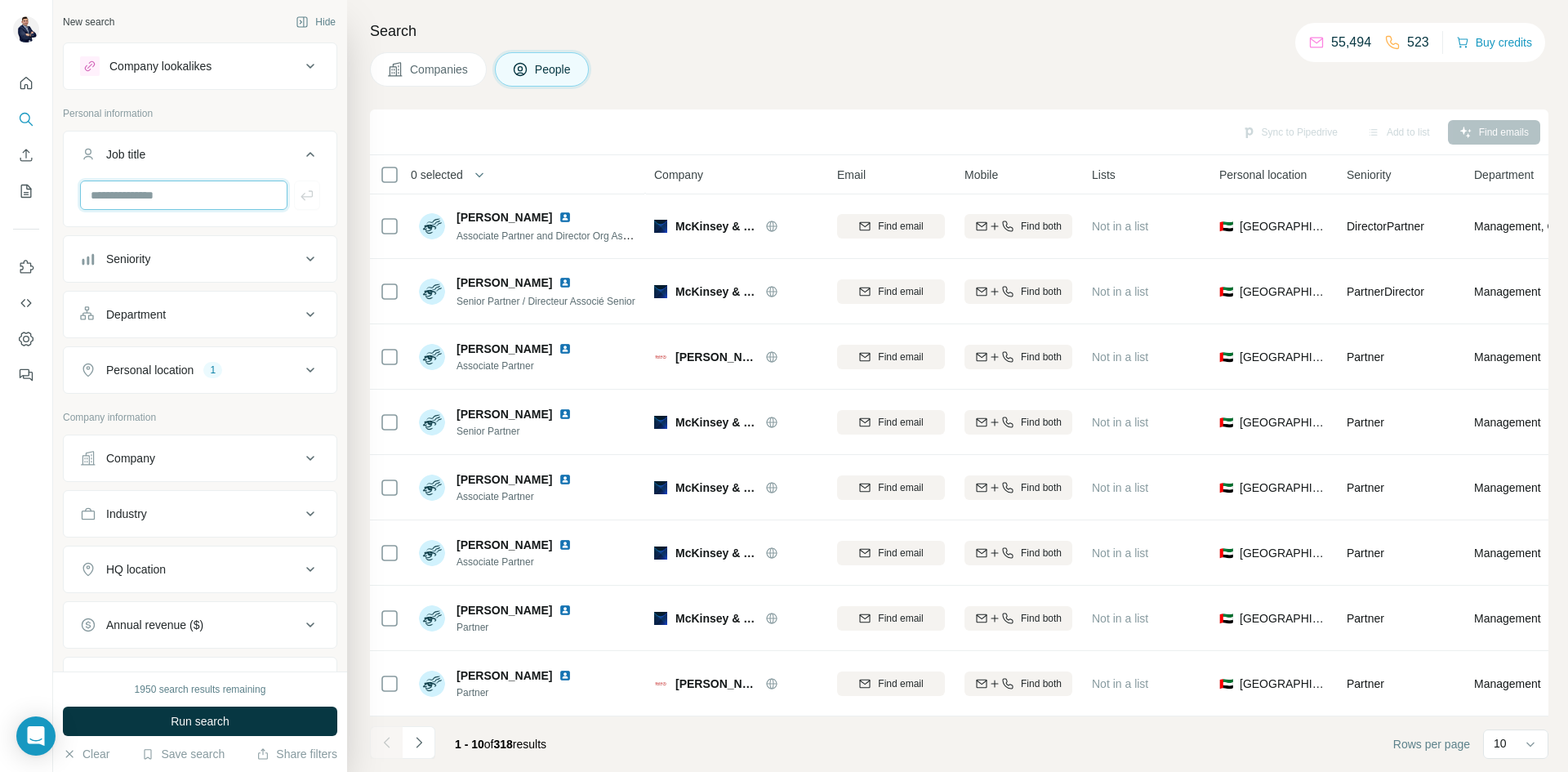
click at [196, 188] on input "text" at bounding box center [183, 196] width 207 height 30
type input "**********"
click at [176, 229] on span "Humna resources partner" at bounding box center [140, 232] width 111 height 15
click at [208, 231] on icon "button" at bounding box center [206, 232] width 13 height 13
click at [183, 199] on input "text" at bounding box center [183, 196] width 207 height 30
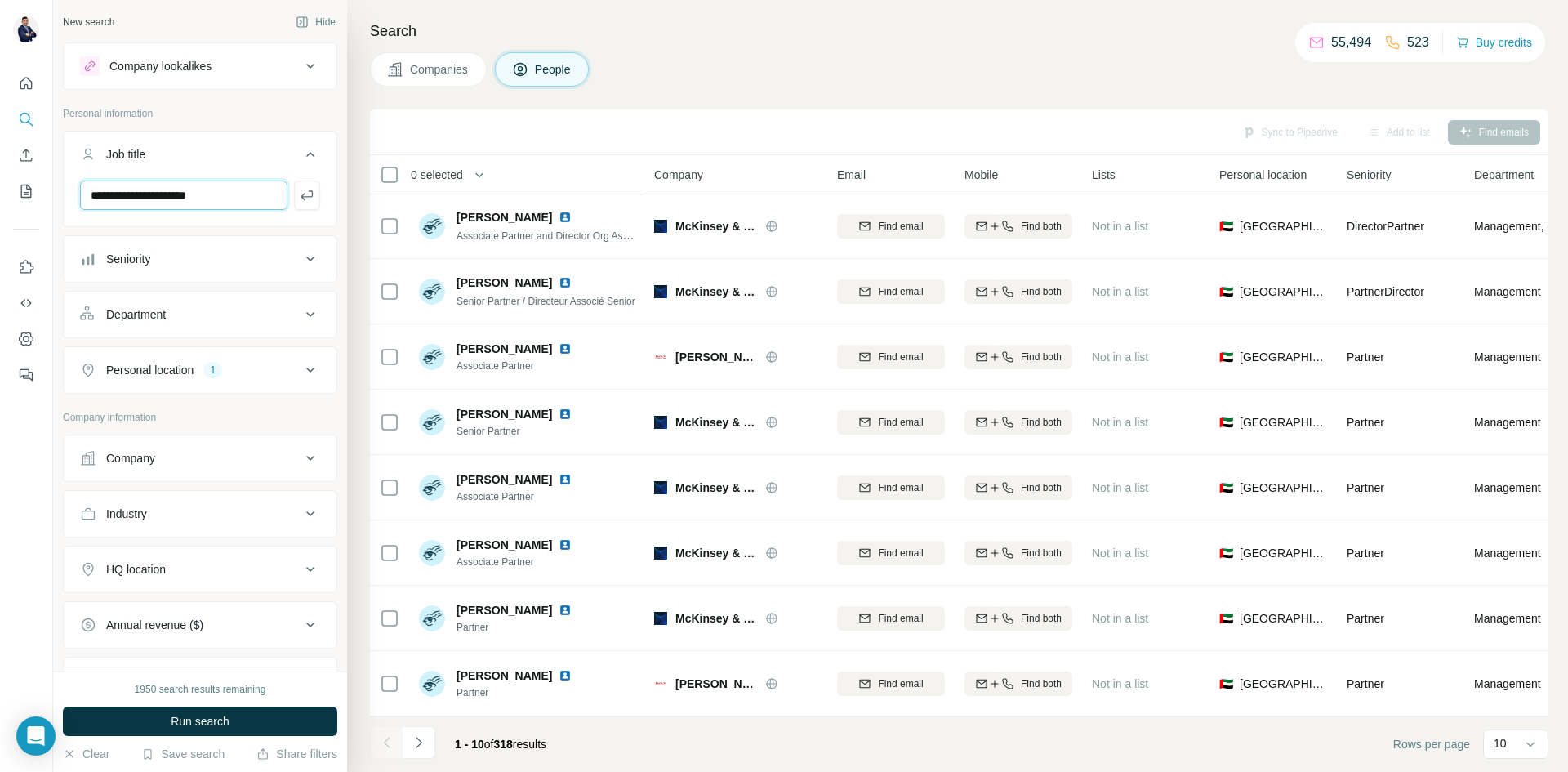
type input "**********"
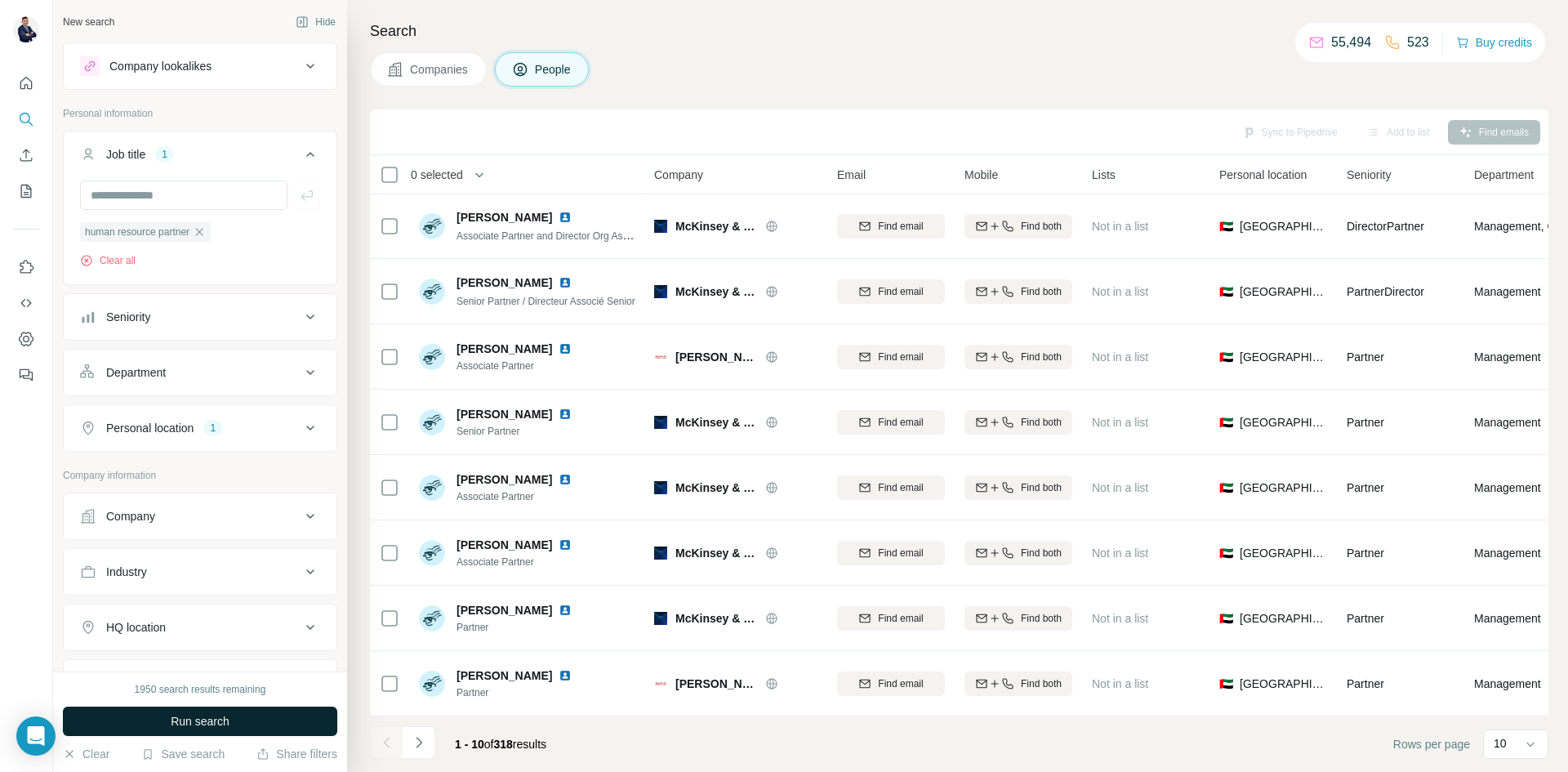
click at [214, 712] on button "Run search" at bounding box center [200, 721] width 275 height 30
click at [189, 235] on span "human resource partner" at bounding box center [136, 232] width 104 height 15
click at [206, 228] on icon "button" at bounding box center [199, 232] width 13 height 13
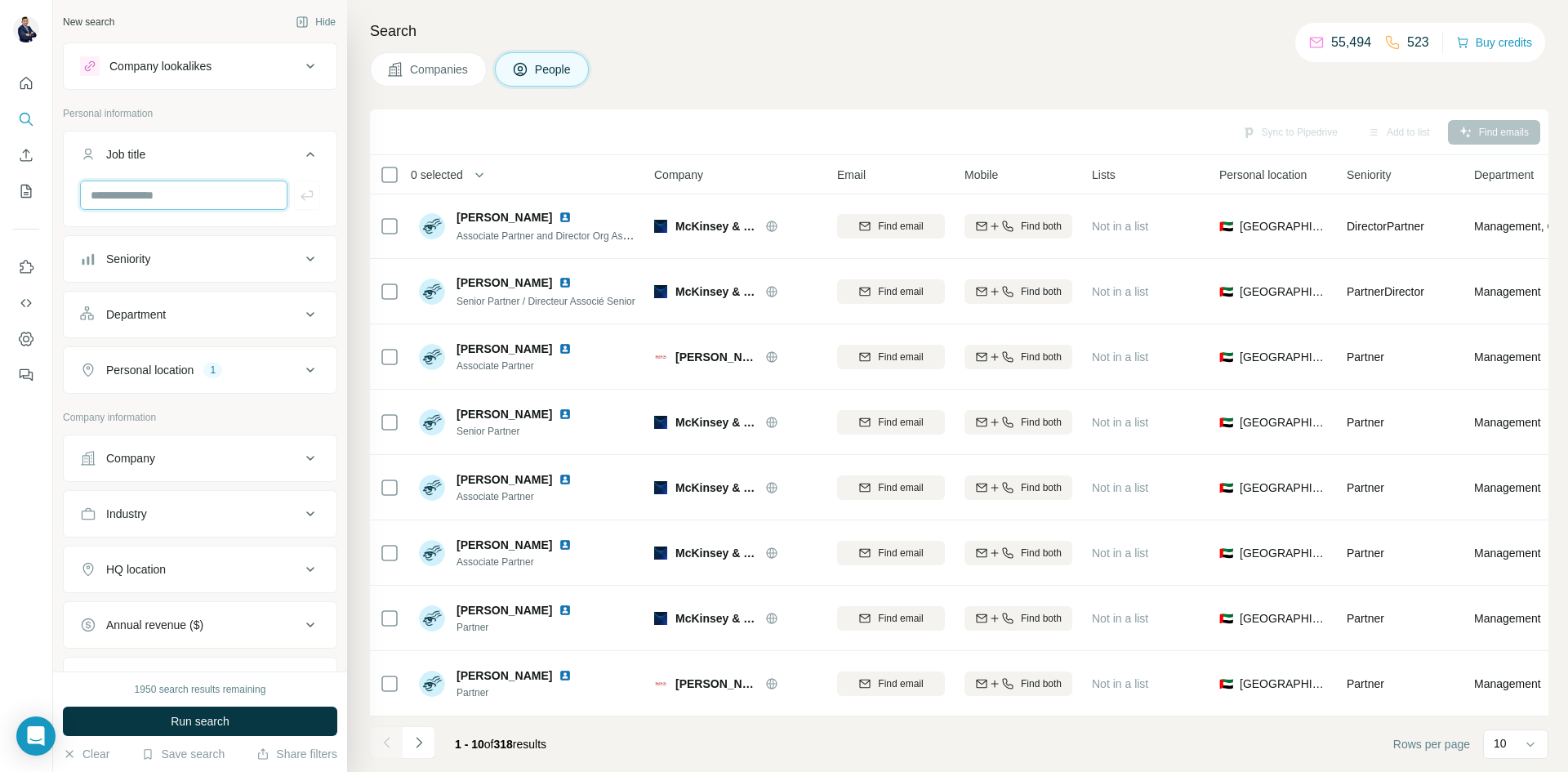
click at [179, 197] on input "text" at bounding box center [183, 196] width 207 height 30
type input "**********"
click at [197, 720] on span "Run search" at bounding box center [201, 721] width 59 height 16
